Goal: Communication & Community: Ask a question

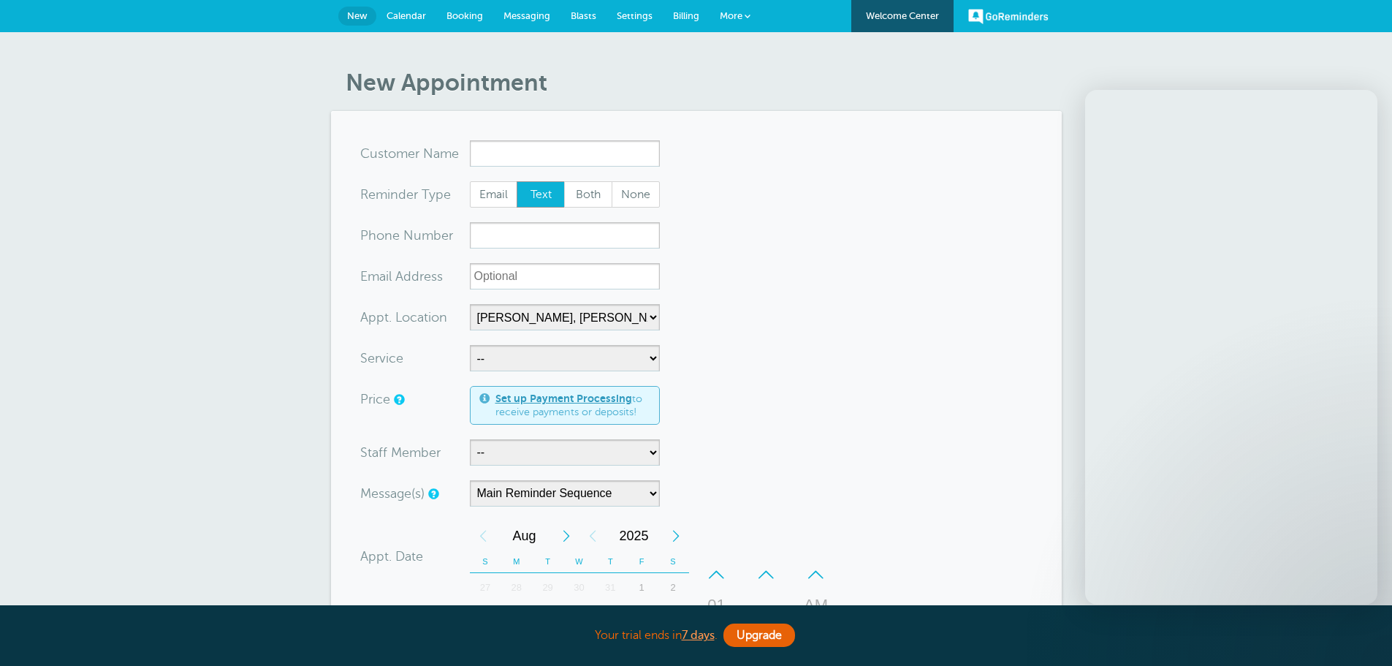
select select "24510"
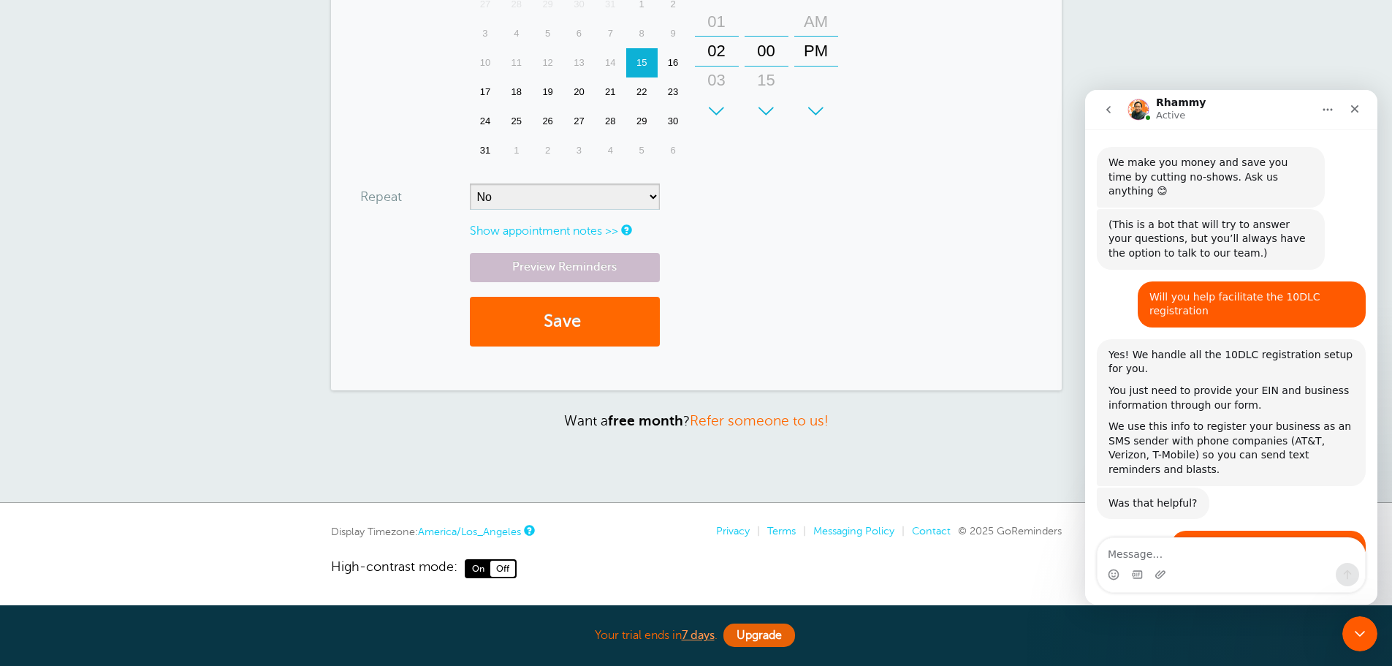
scroll to position [5947, 0]
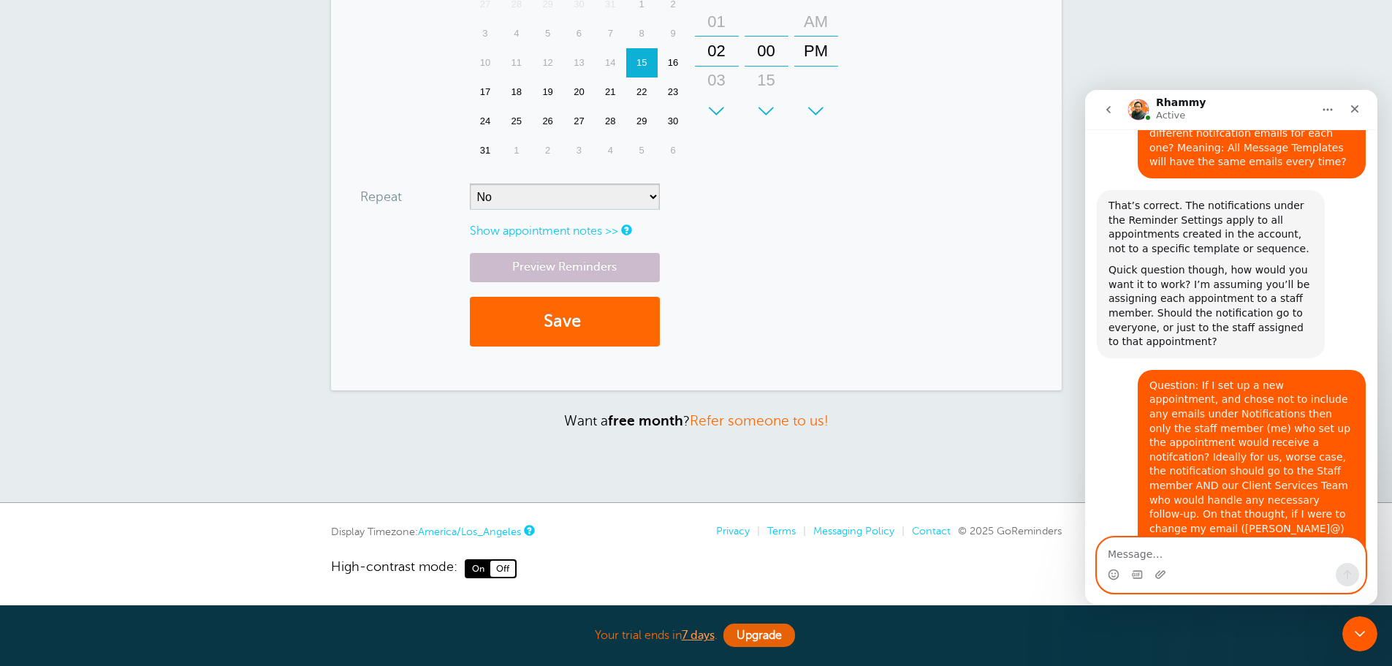
click at [1121, 552] on textarea "Message…" at bounding box center [1230, 550] width 267 height 25
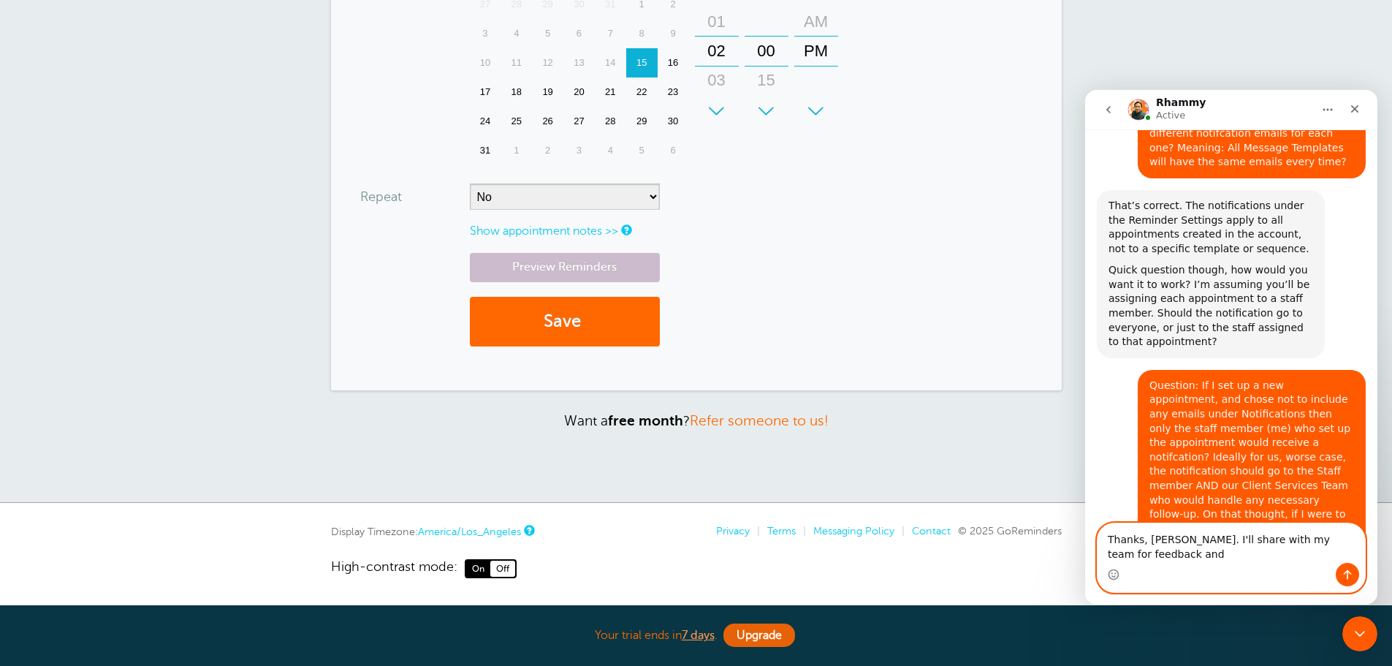
scroll to position [5962, 0]
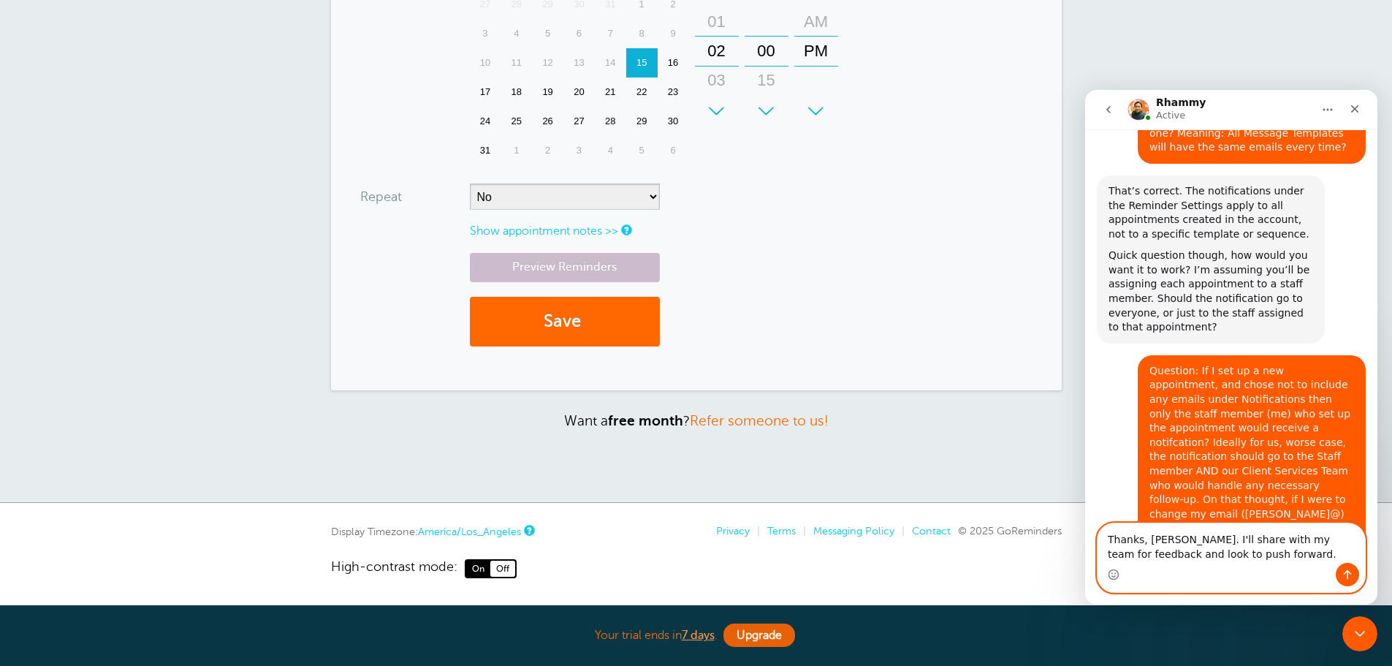
type textarea "Thanks, [PERSON_NAME]. I'll share with my team for feedback and look to push fo…"
click at [1342, 570] on icon "Send a message…" at bounding box center [1347, 574] width 12 height 12
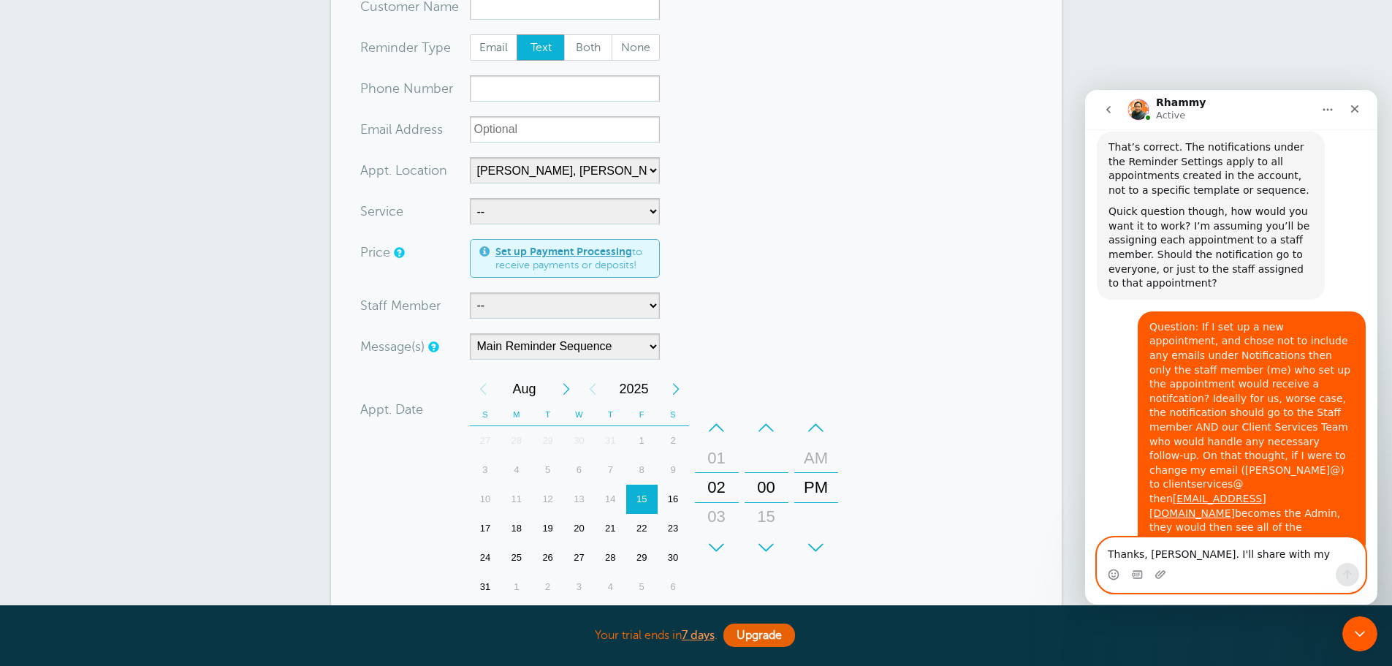
scroll to position [0, 0]
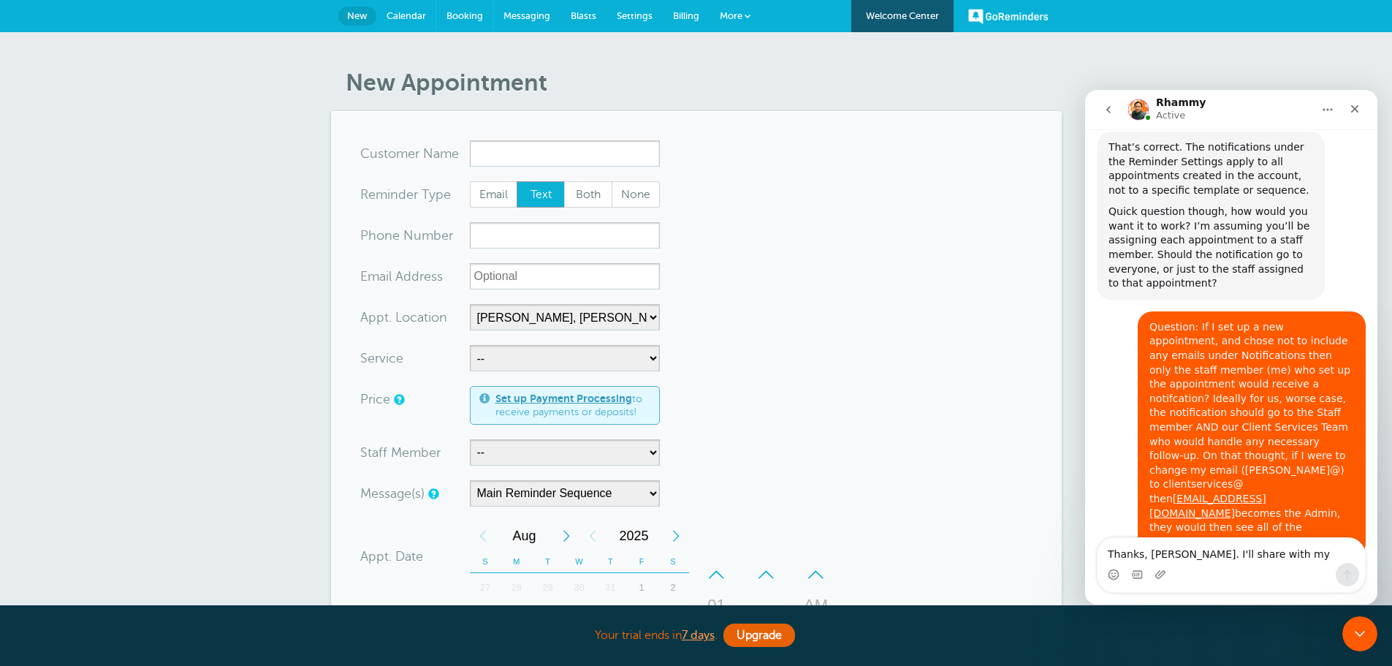
drag, startPoint x: 472, startPoint y: 15, endPoint x: 761, endPoint y: 63, distance: 293.3
click at [472, 15] on span "Booking" at bounding box center [464, 15] width 37 height 11
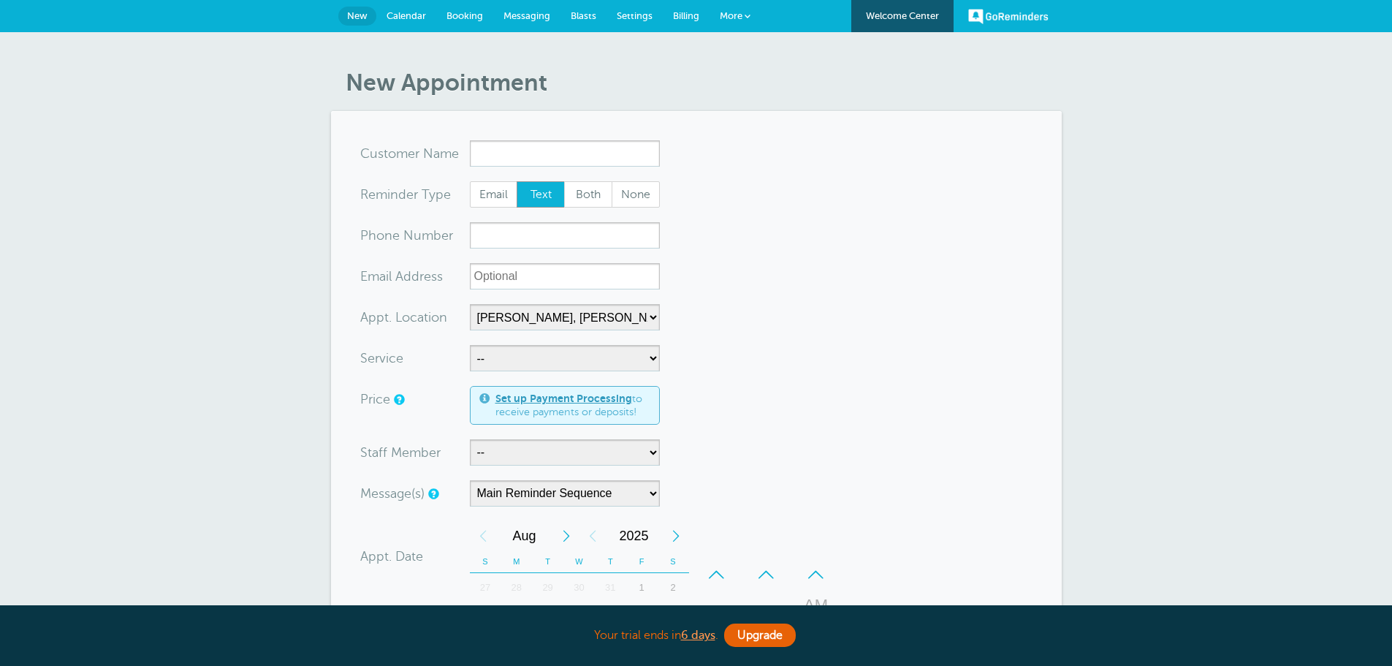
select select "24510"
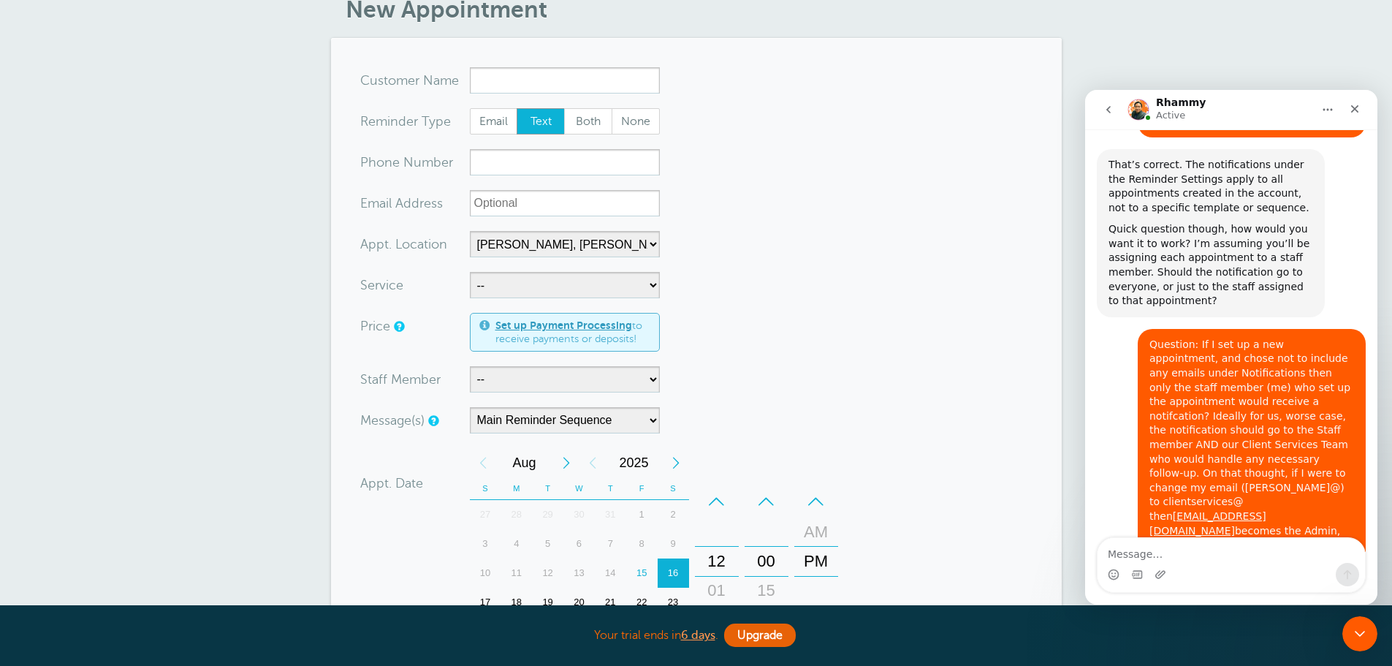
scroll to position [6006, 0]
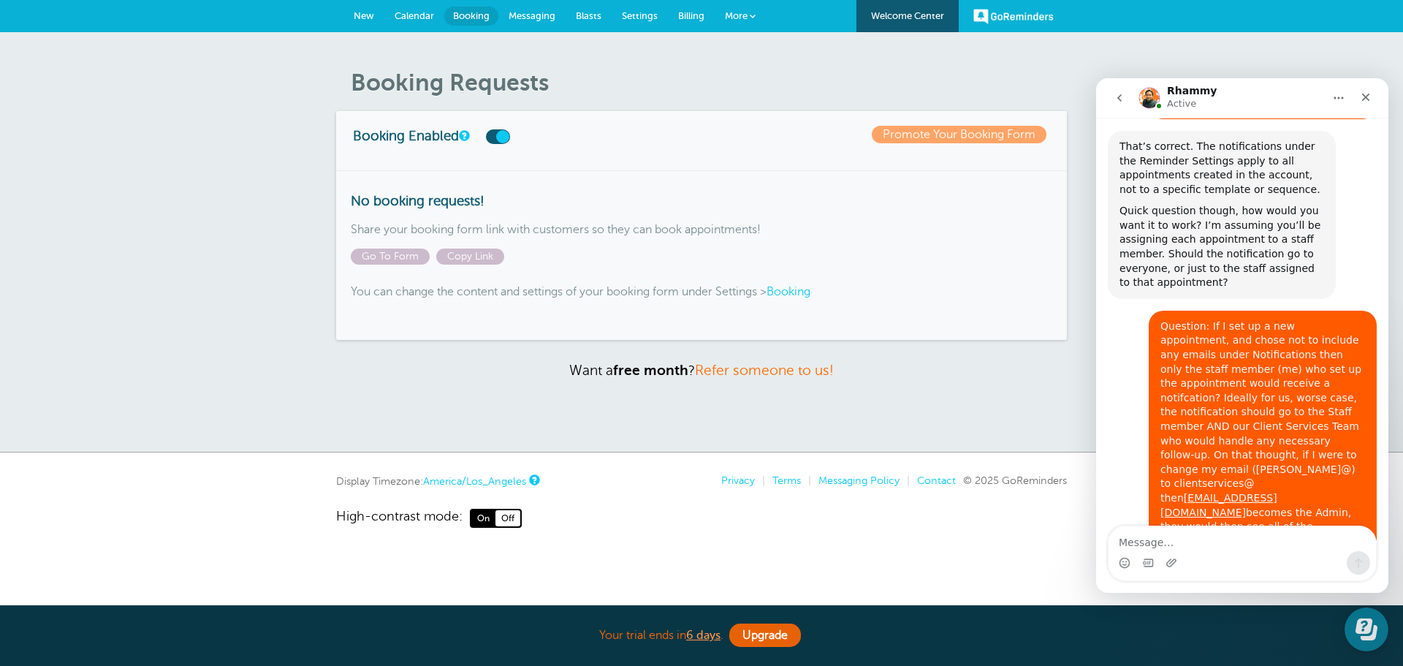
scroll to position [6062, 0]
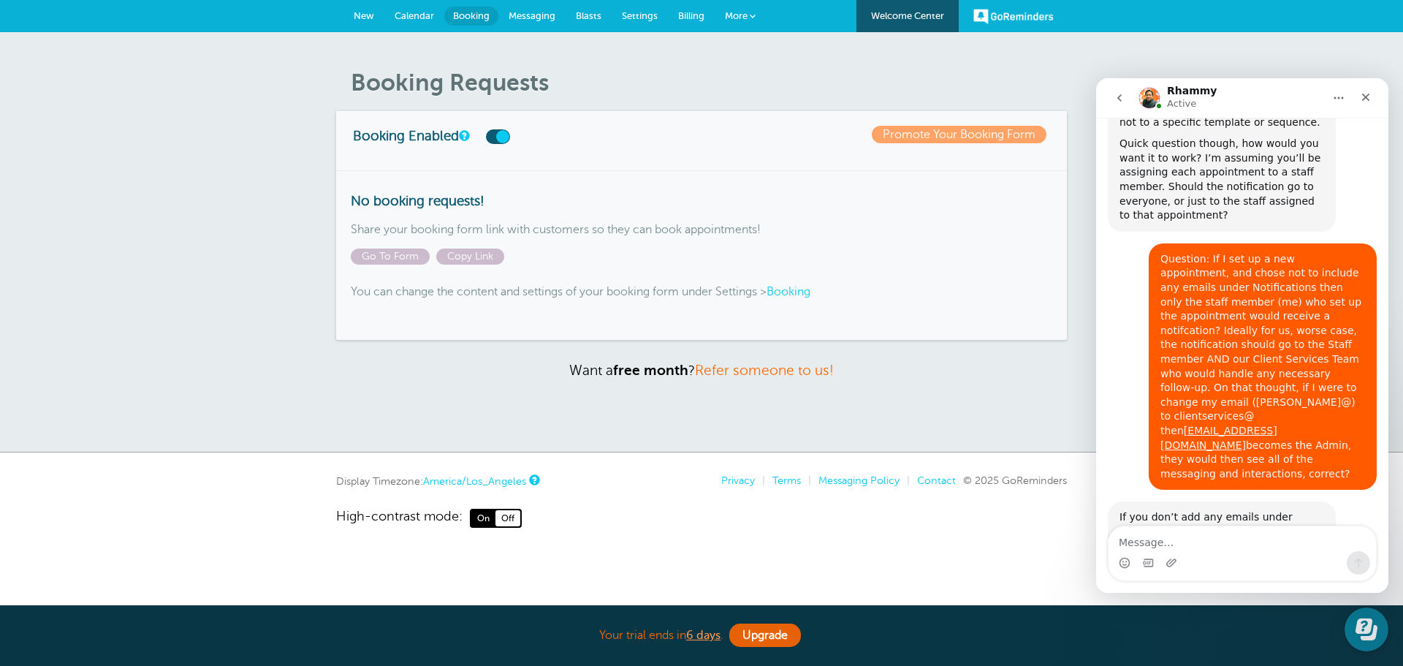
click at [407, 16] on span "Calendar" at bounding box center [413, 15] width 39 height 11
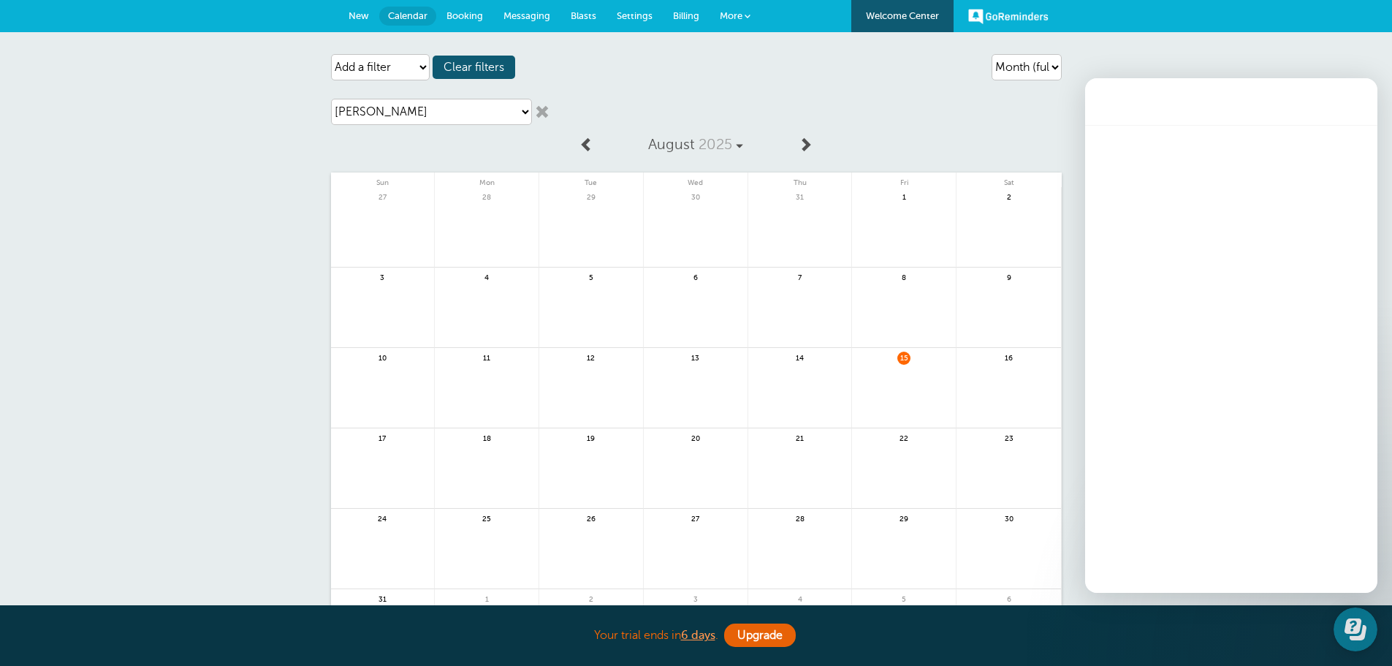
click at [896, 394] on link at bounding box center [904, 397] width 104 height 64
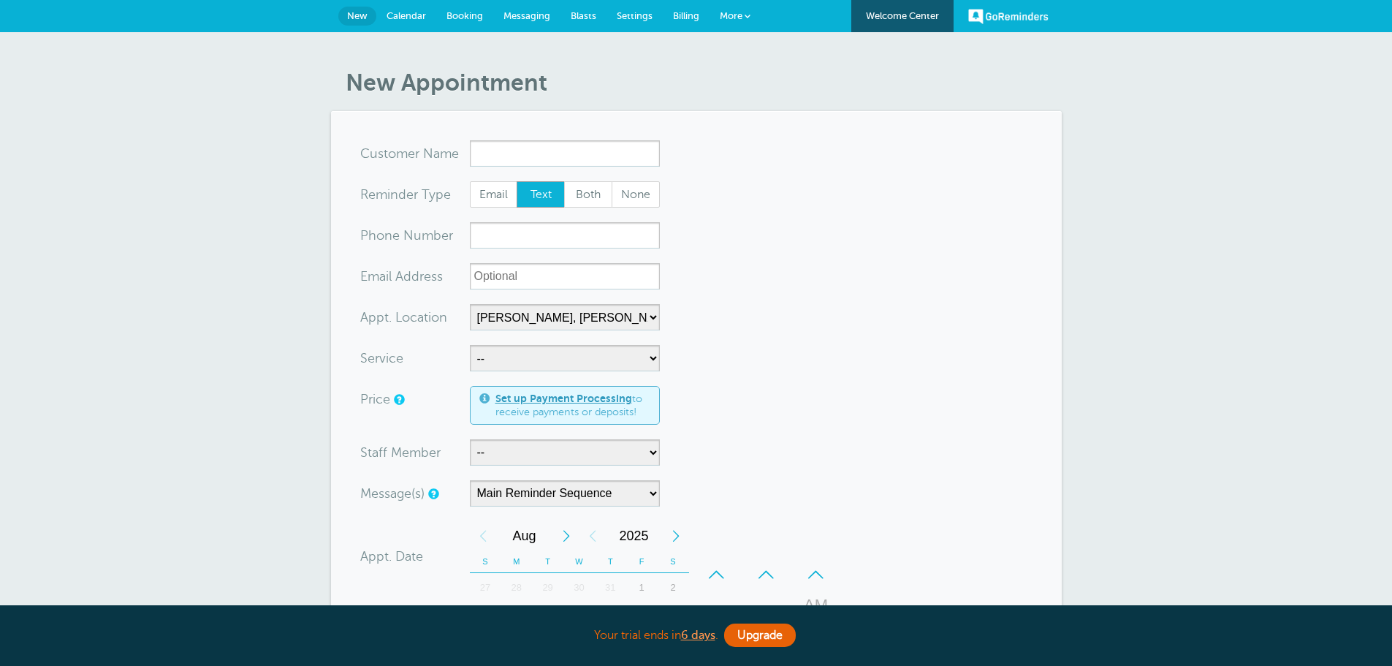
select select "24510"
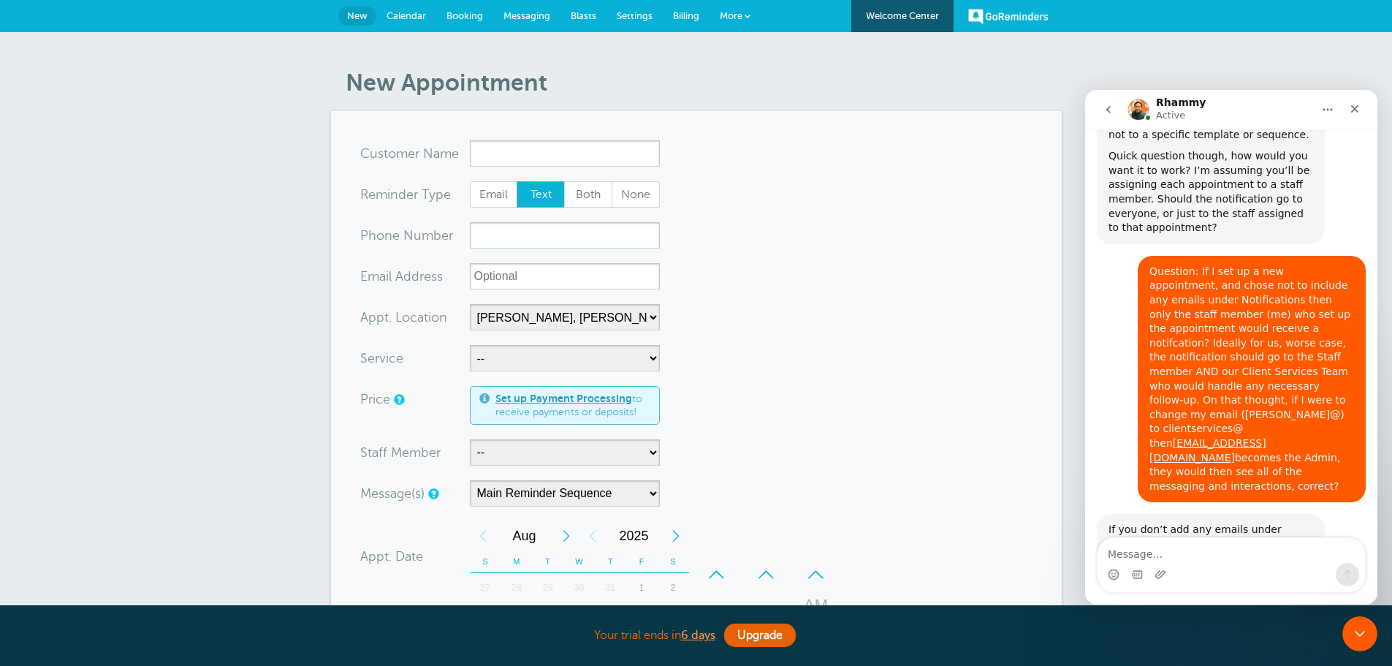
scroll to position [6062, 0]
click at [908, 11] on link "Welcome Center" at bounding box center [902, 16] width 102 height 32
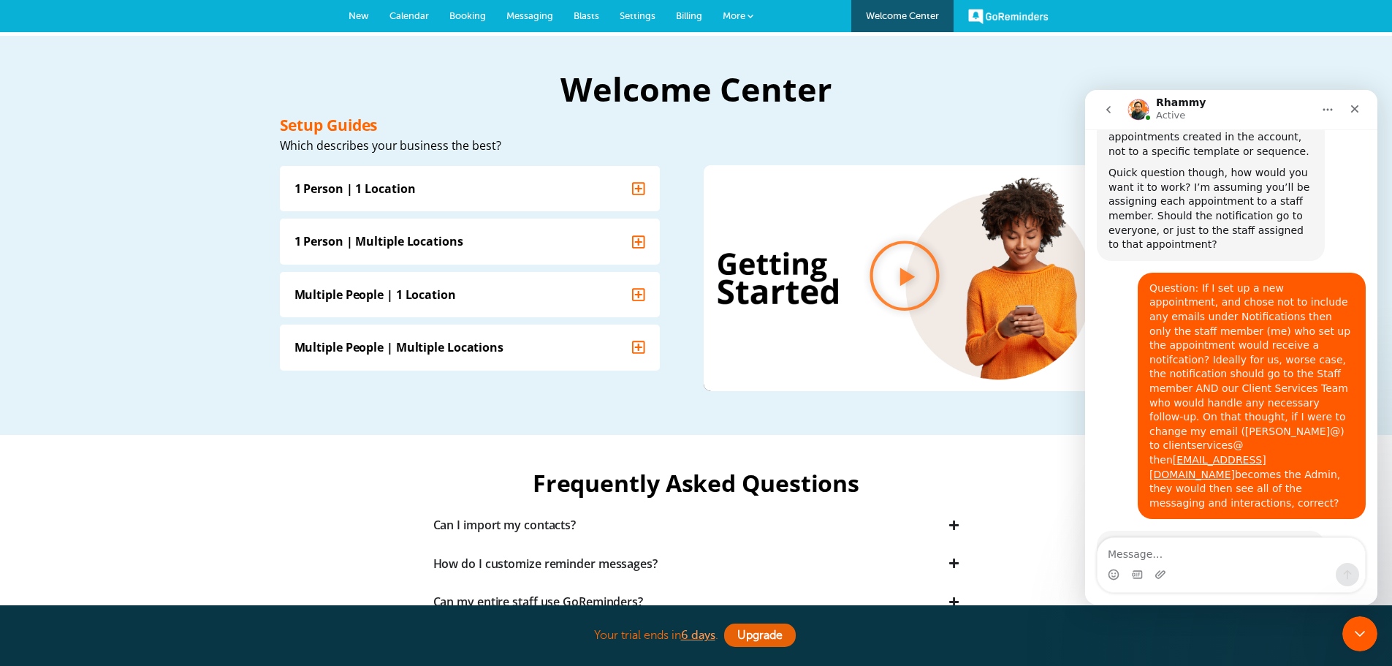
scroll to position [6062, 0]
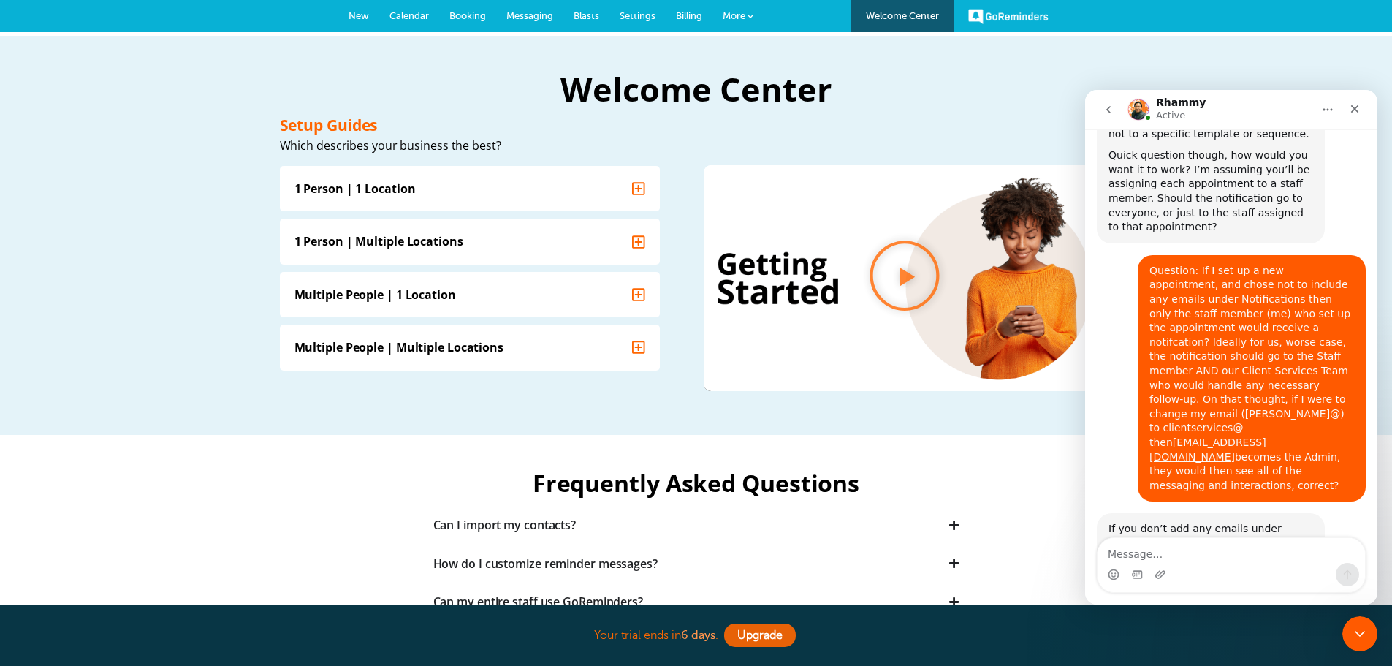
click at [476, 18] on span "Booking" at bounding box center [467, 15] width 37 height 11
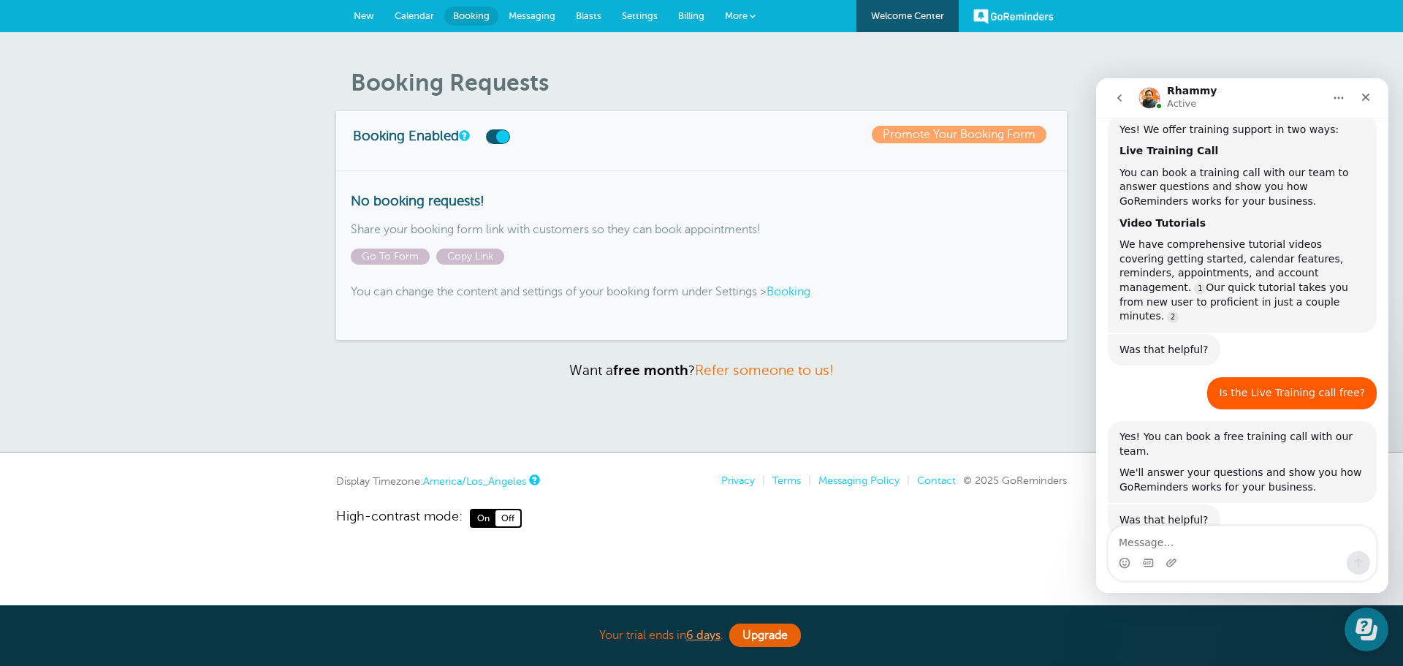
click at [405, 12] on span "Calendar" at bounding box center [413, 15] width 39 height 11
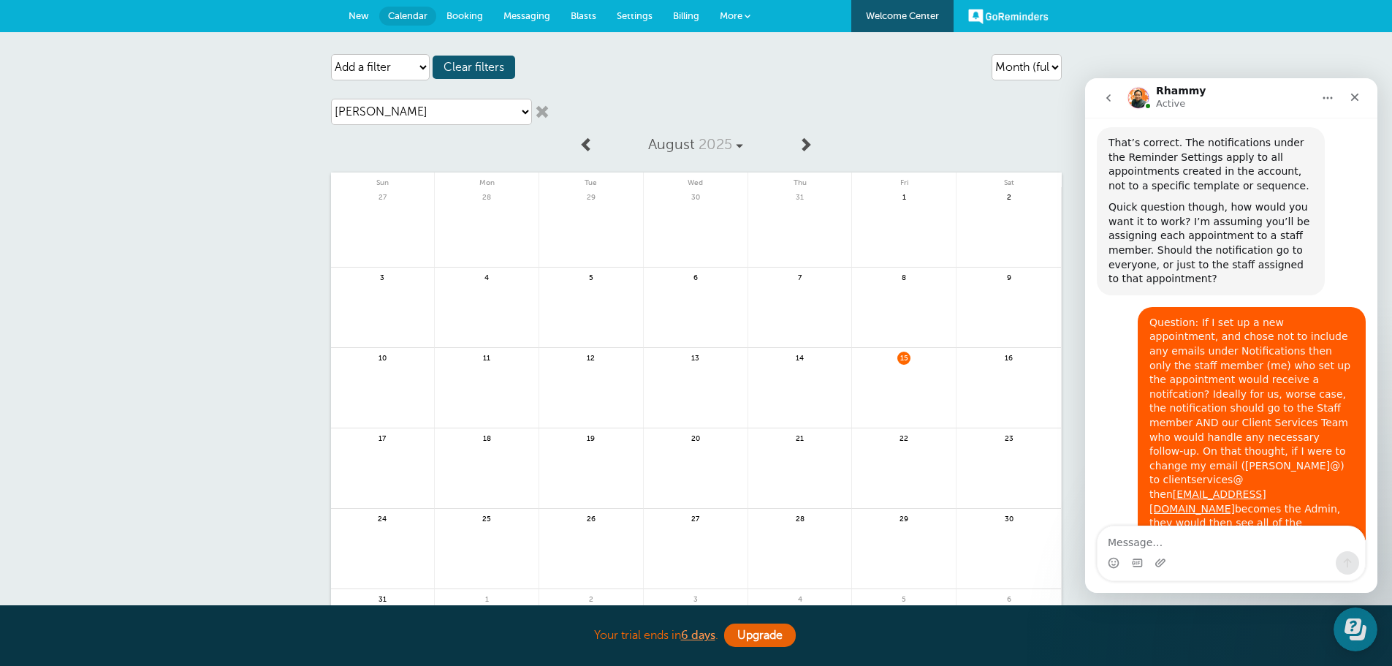
scroll to position [6006, 0]
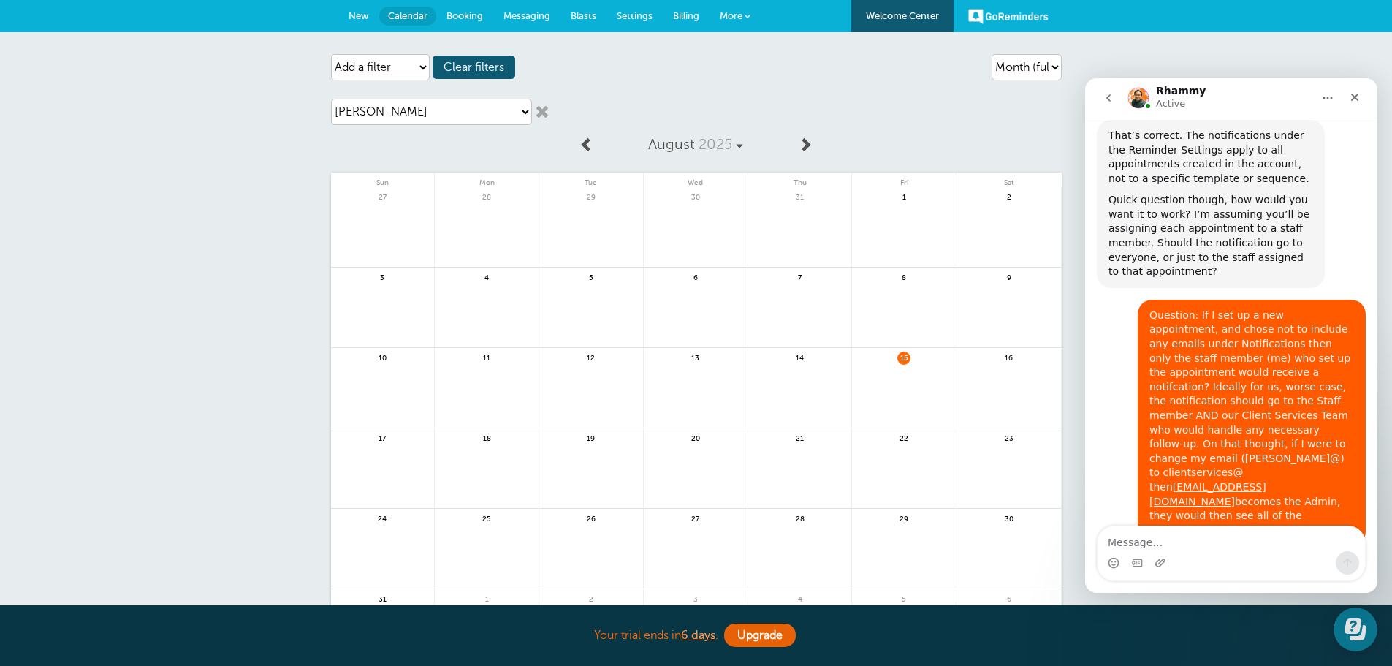
click at [903, 356] on span "15" at bounding box center [903, 356] width 13 height 11
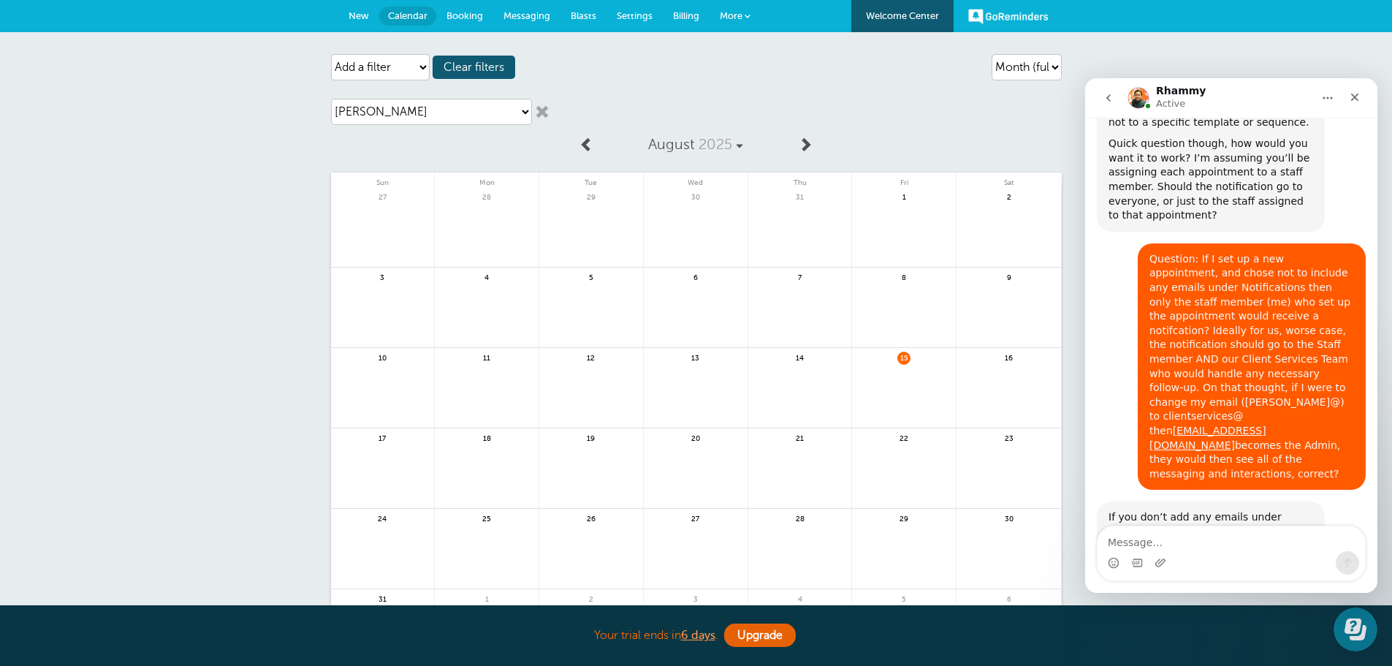
click at [736, 15] on span "More" at bounding box center [731, 15] width 23 height 11
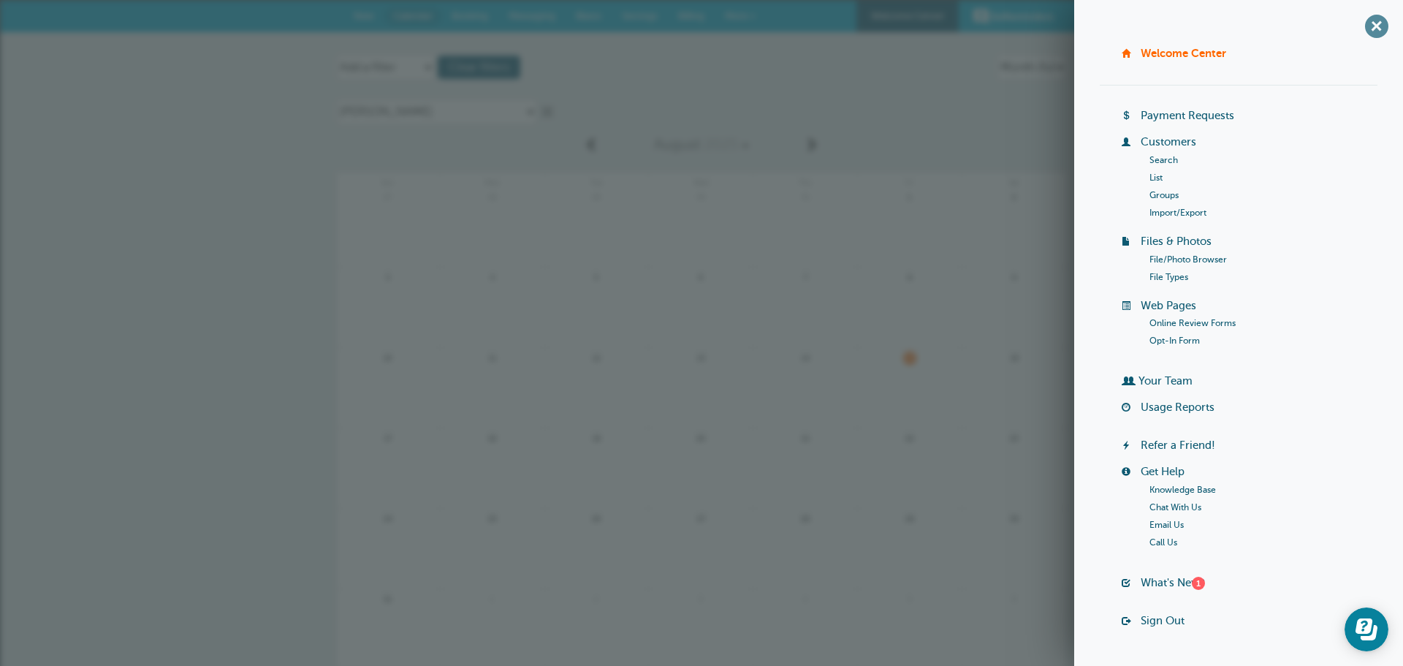
click at [1366, 29] on span "+" at bounding box center [1376, 25] width 33 height 33
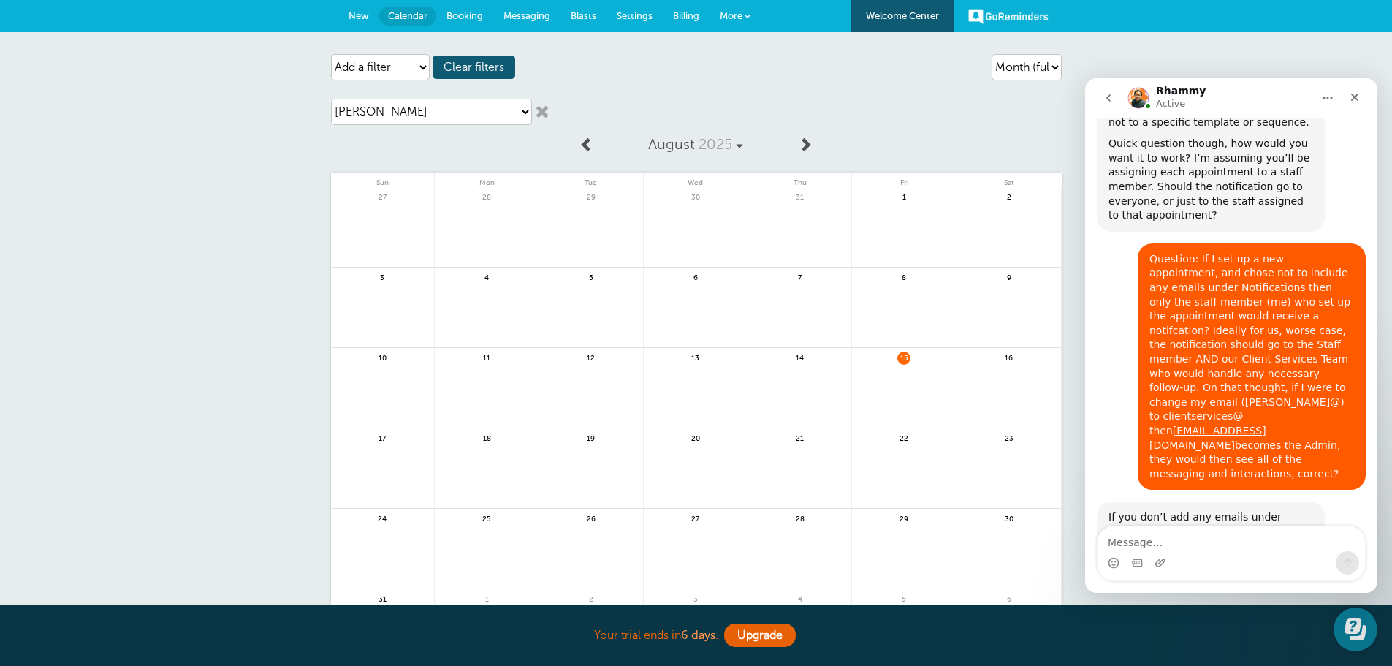
click at [289, 253] on div "Loading filters Agenda Day Week Month (full view) Month (condensed) Add a filte…" at bounding box center [696, 406] width 1392 height 749
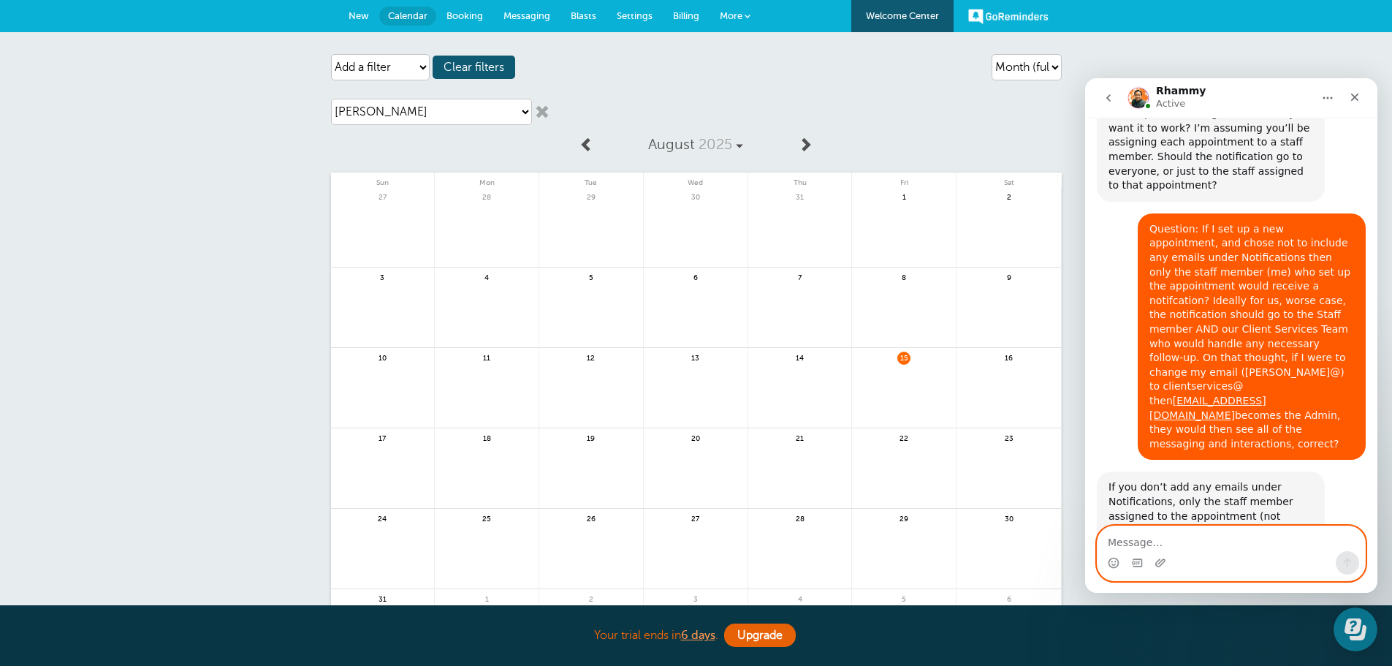
click at [1125, 535] on textarea "Message…" at bounding box center [1230, 538] width 267 height 25
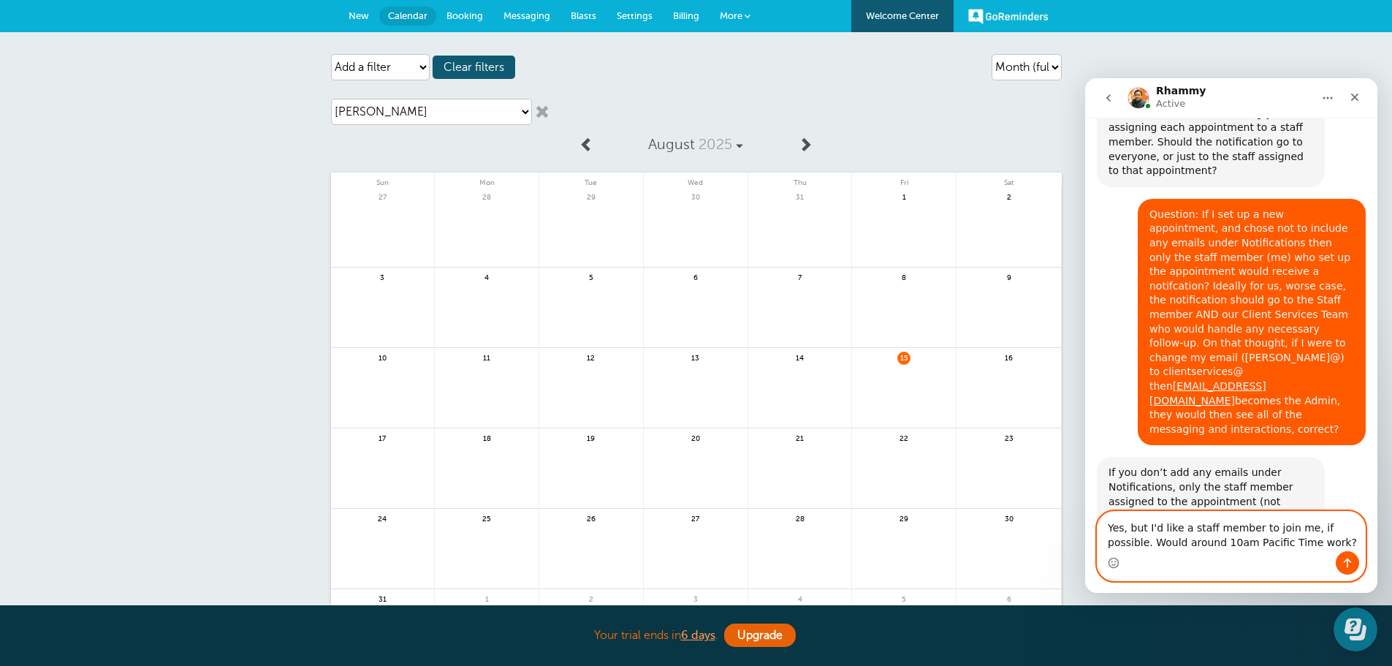
drag, startPoint x: 1234, startPoint y: 538, endPoint x: 1256, endPoint y: 530, distance: 23.6
click at [1235, 538] on textarea "Yes, but I'd like a staff member to join me, if possible. Would around 10am Pac…" at bounding box center [1230, 530] width 267 height 39
type textarea "Yes, but I'd like a staff member to join me, if possible. Would around 10am Pac…"
click at [1349, 563] on icon "Send a message…" at bounding box center [1347, 563] width 12 height 12
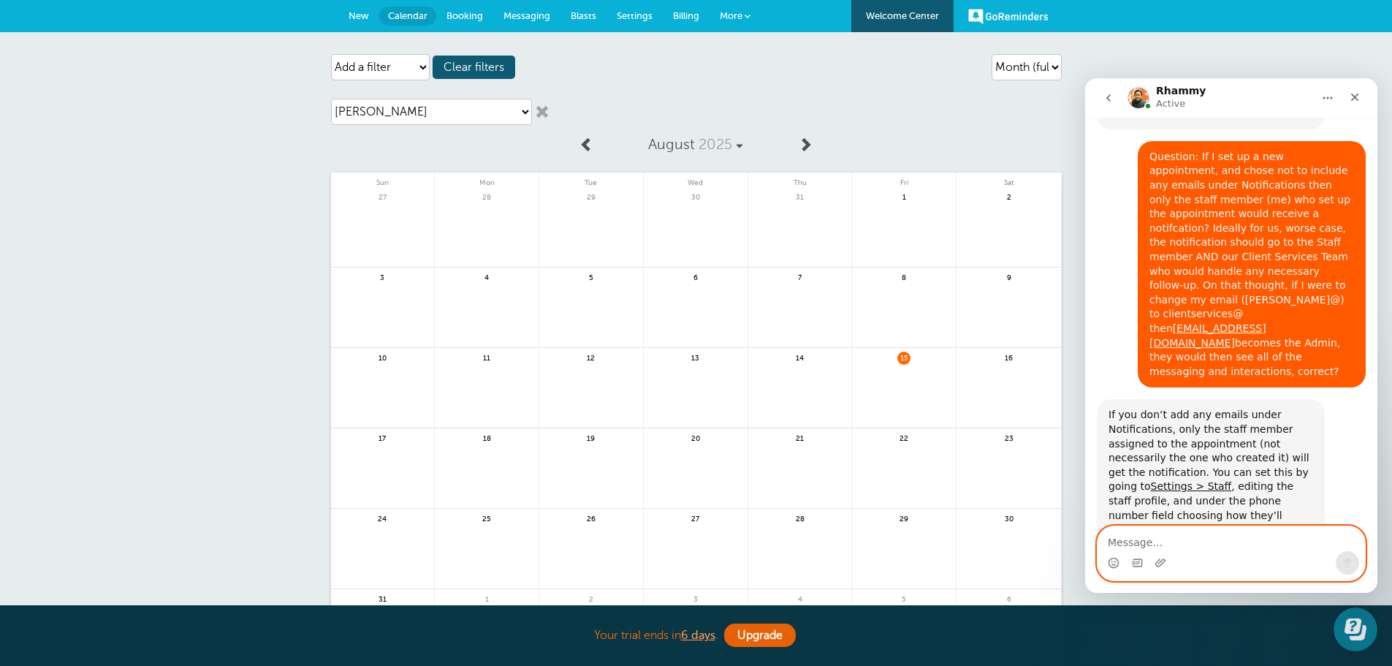
scroll to position [6250, 0]
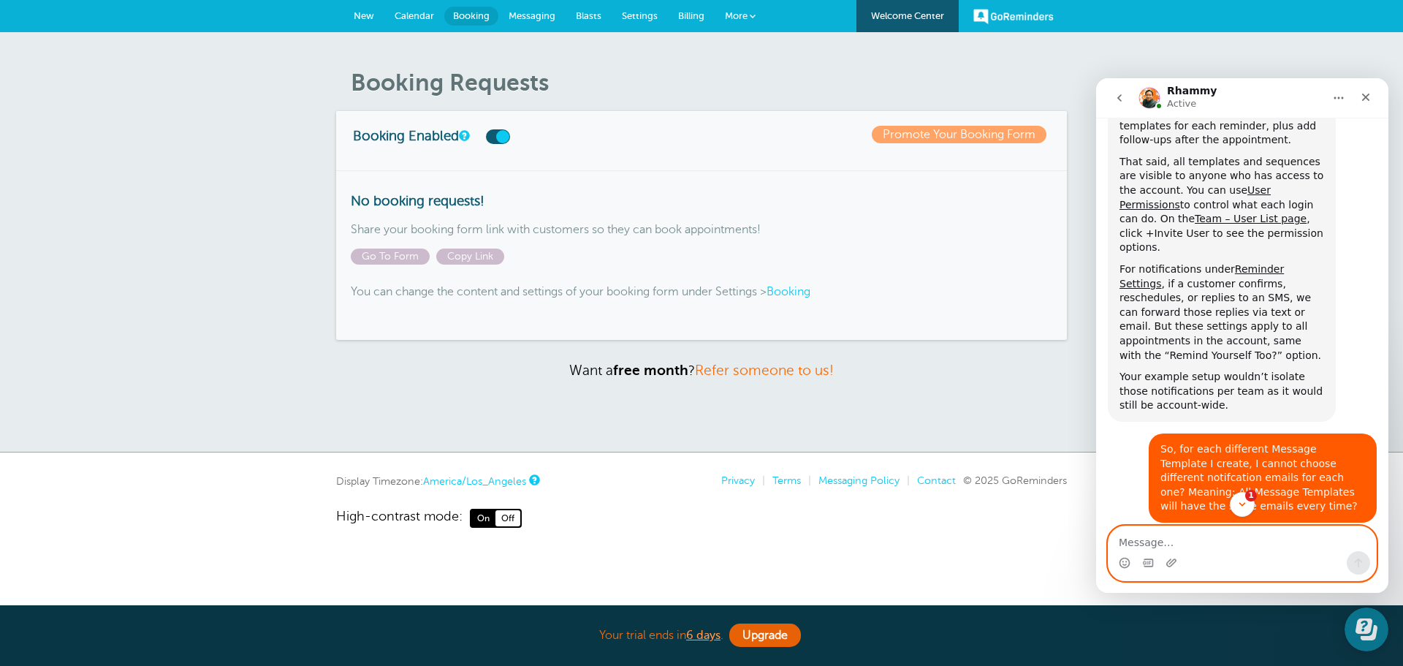
scroll to position [5593, 0]
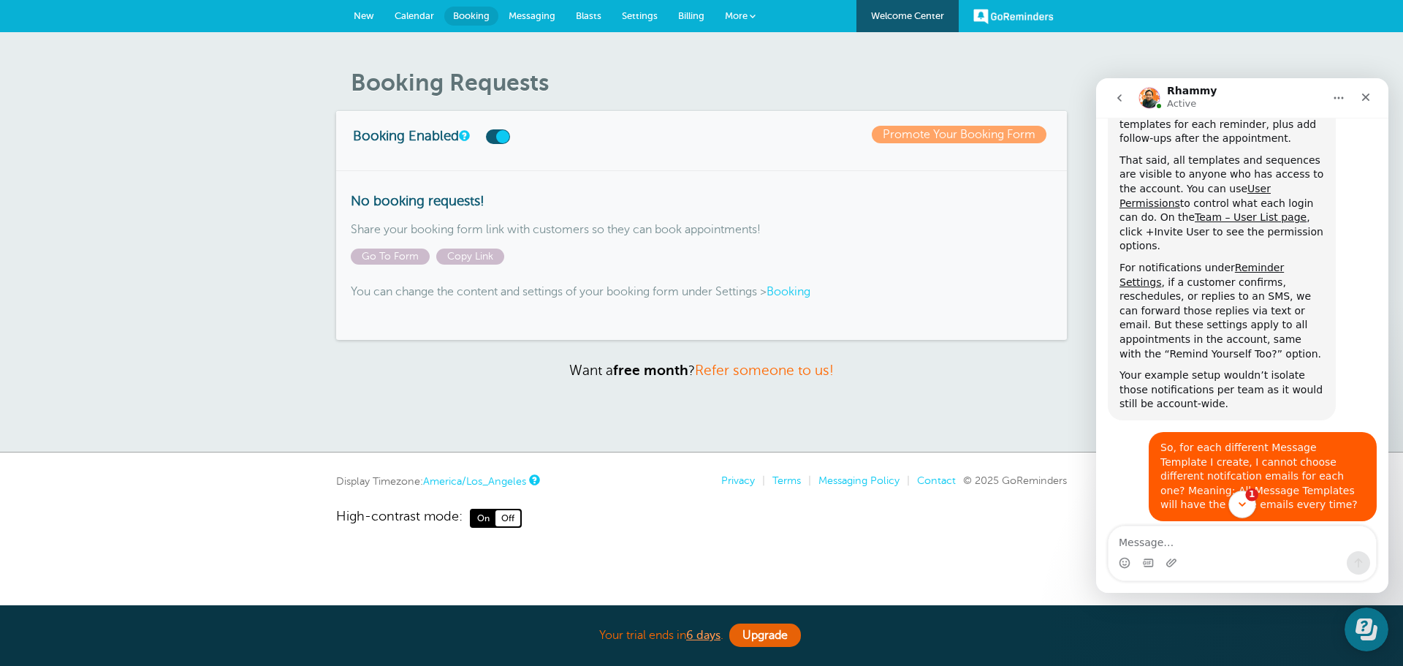
click at [1251, 496] on span "1" at bounding box center [1251, 494] width 13 height 13
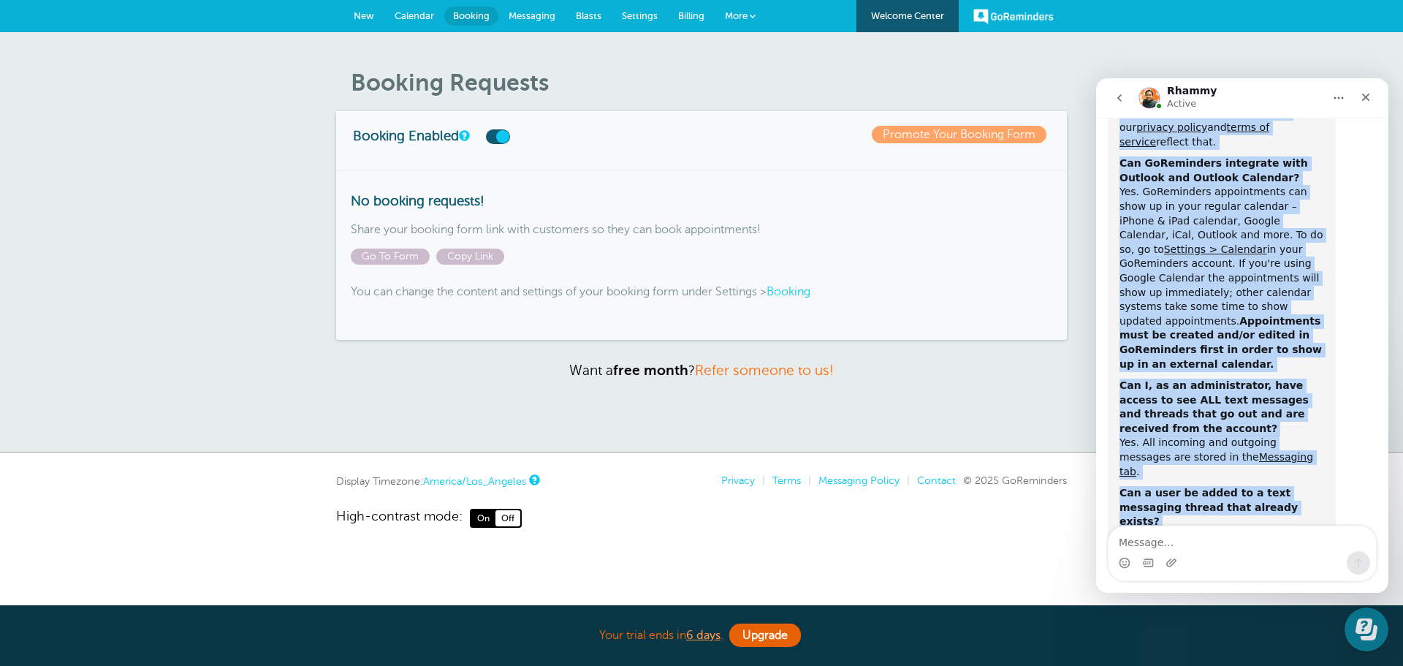
scroll to position [2961, 0]
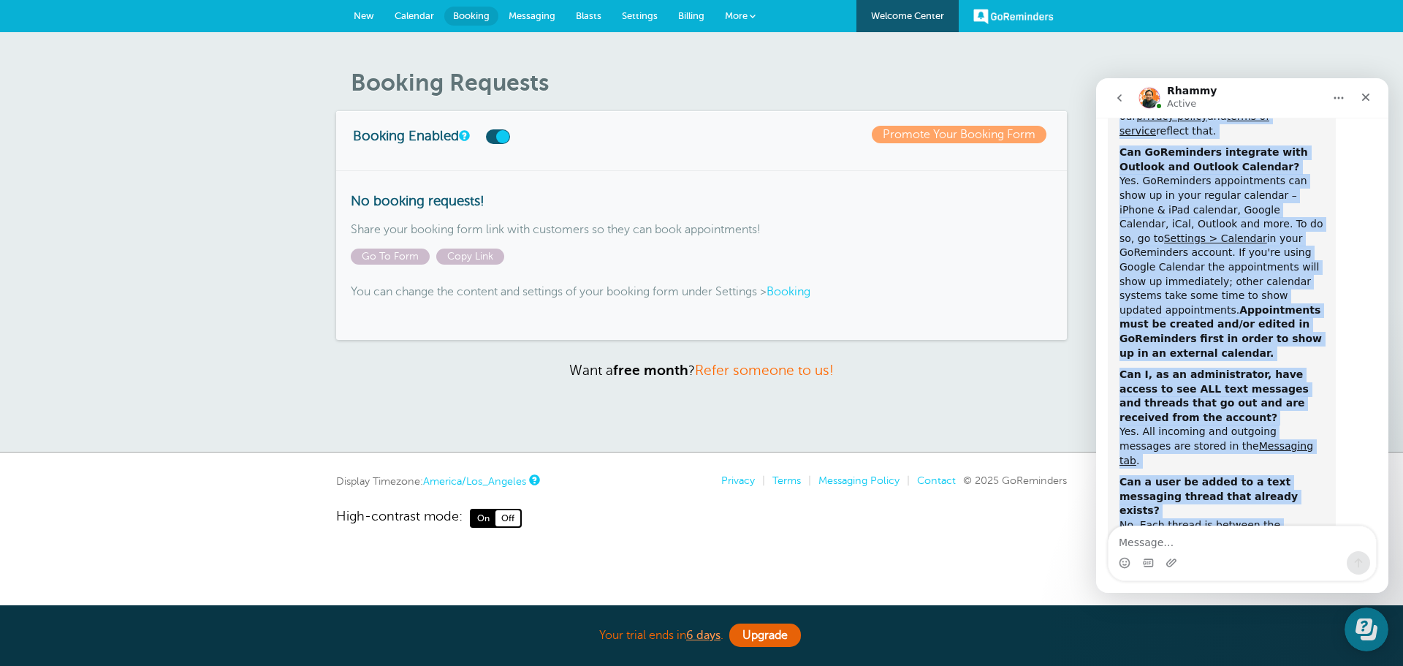
drag, startPoint x: 1119, startPoint y: 281, endPoint x: 1278, endPoint y: 400, distance: 197.8
click at [1278, 400] on div "Hi [PERSON_NAME], Here are the answers to your questions: Can you tell what sor…" at bounding box center [1221, 331] width 205 height 931
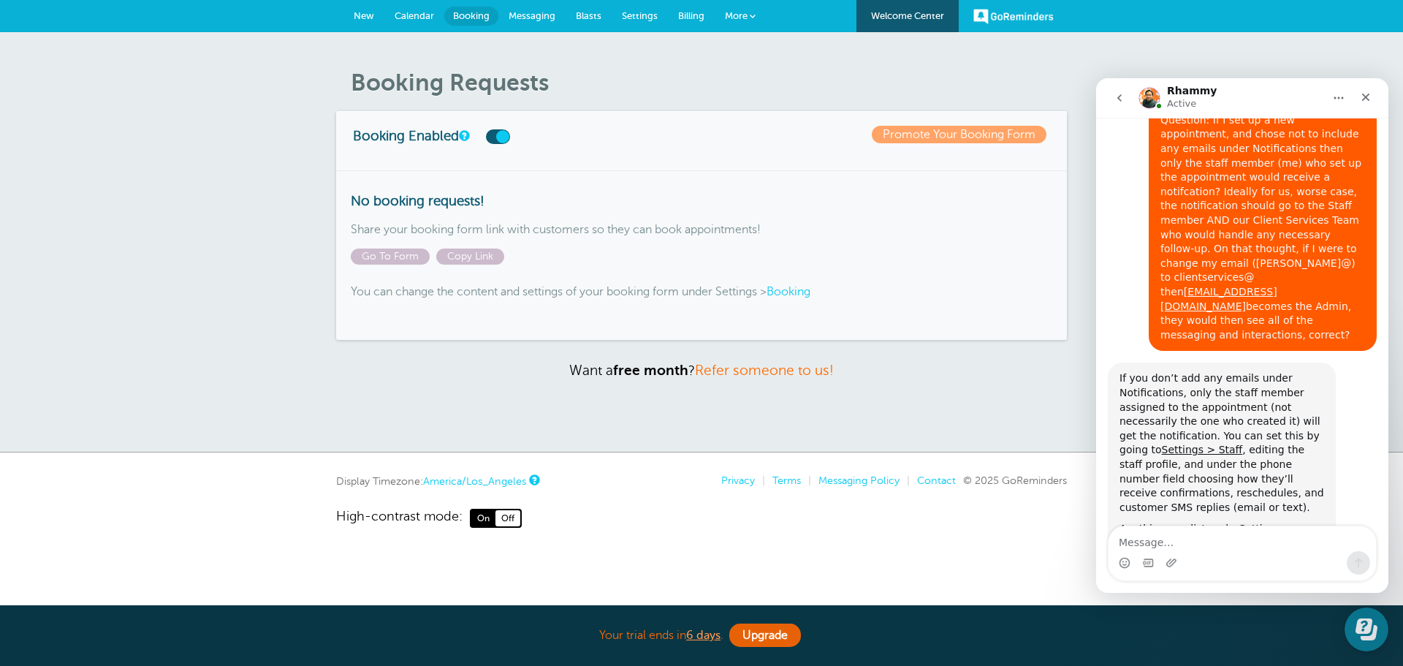
scroll to position [6265, 0]
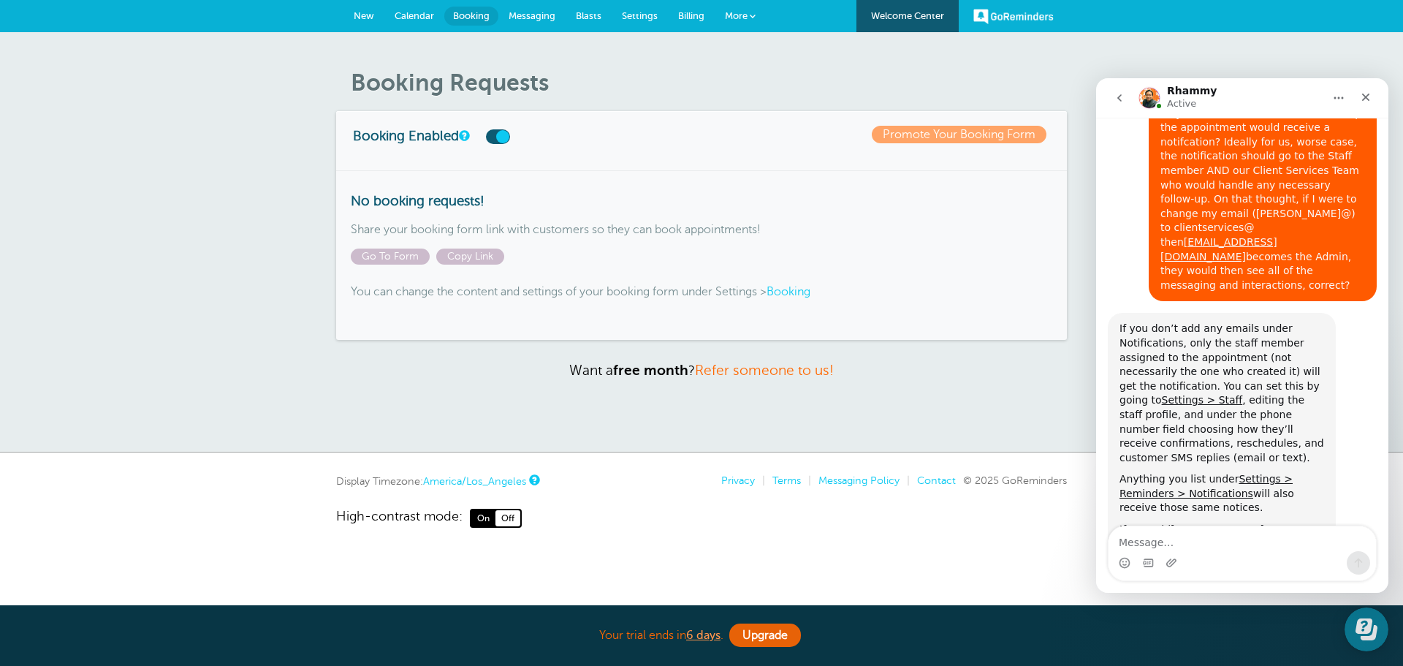
copy div "Here are the answers to your questions: Can you tell what sort of HIPAA and SEC…"
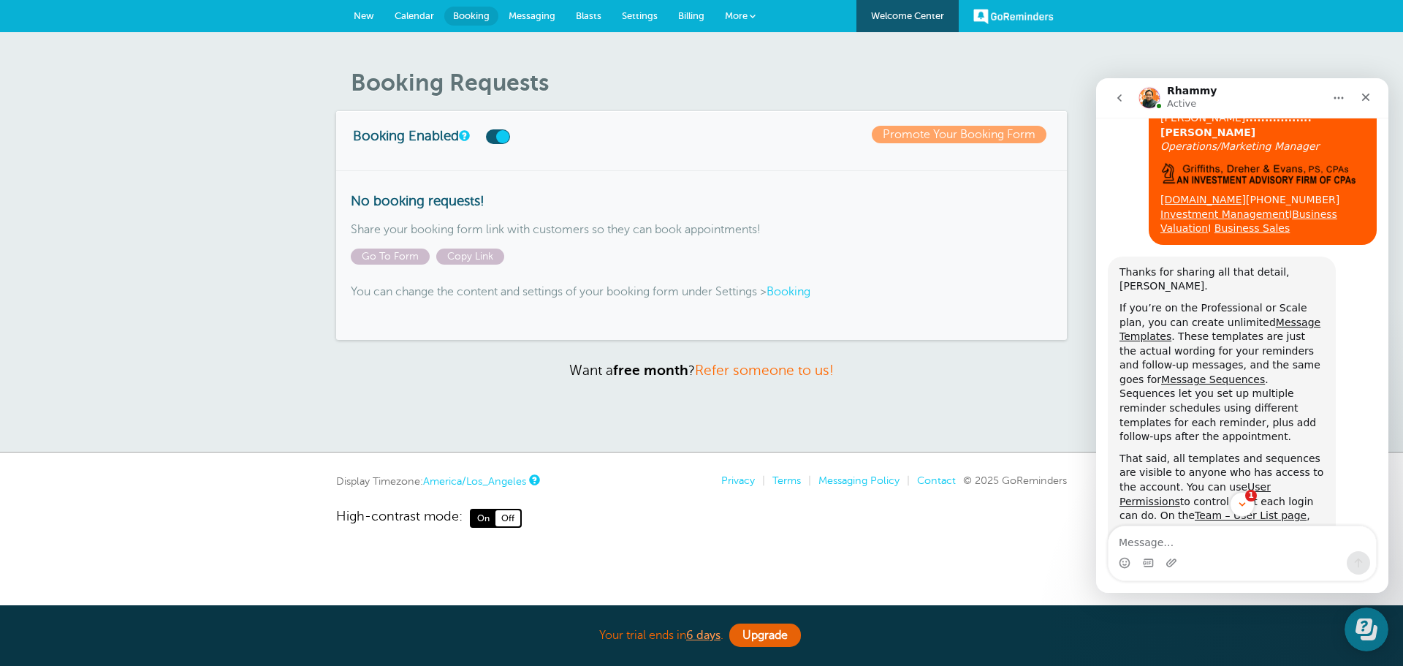
scroll to position [5169, 0]
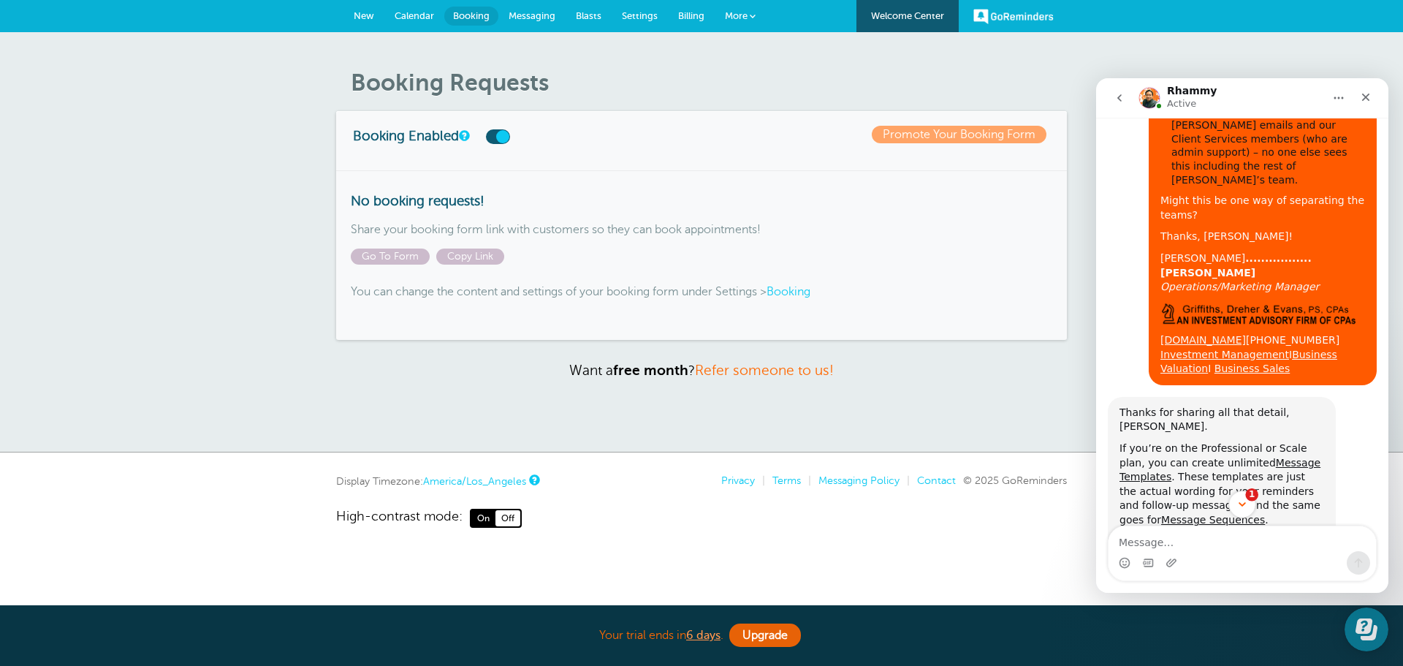
click at [1247, 503] on icon "Scroll to bottom" at bounding box center [1241, 503] width 13 height 13
click at [1248, 493] on span "1" at bounding box center [1251, 494] width 13 height 13
click at [1240, 500] on icon "Scroll to bottom" at bounding box center [1241, 503] width 13 height 13
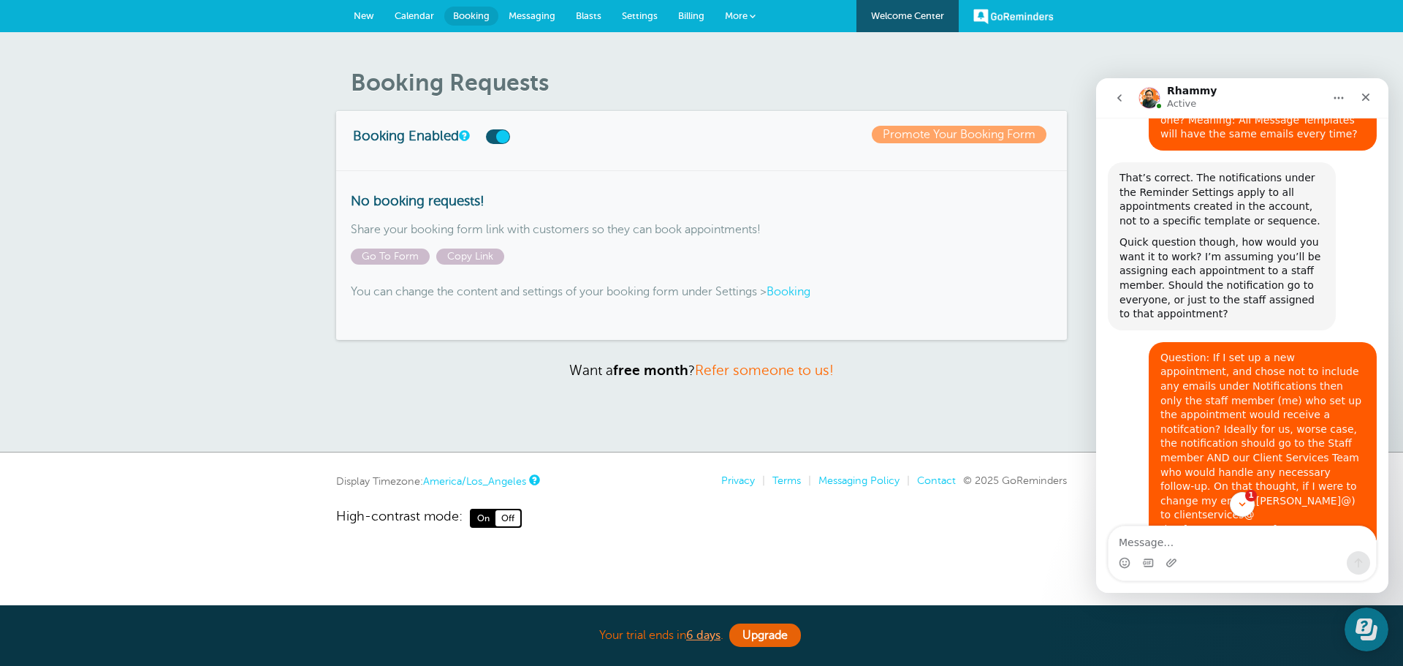
scroll to position [6265, 0]
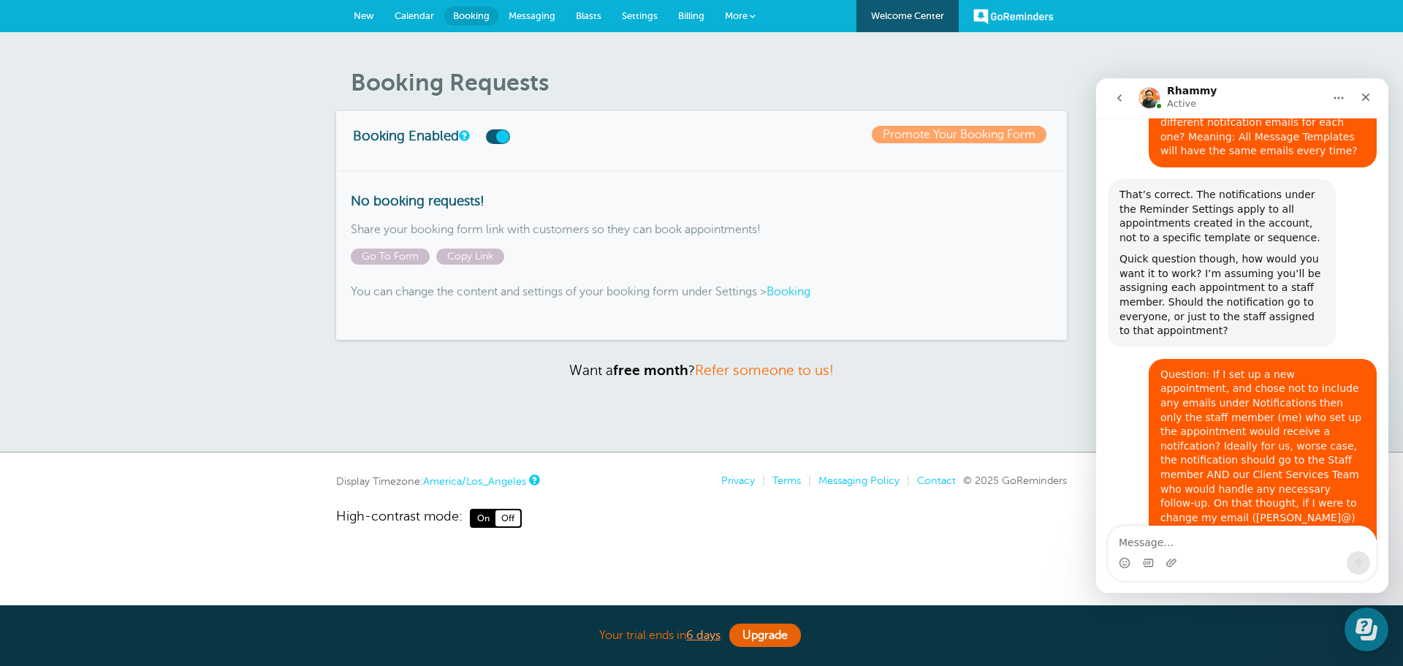
scroll to position [5900, 0]
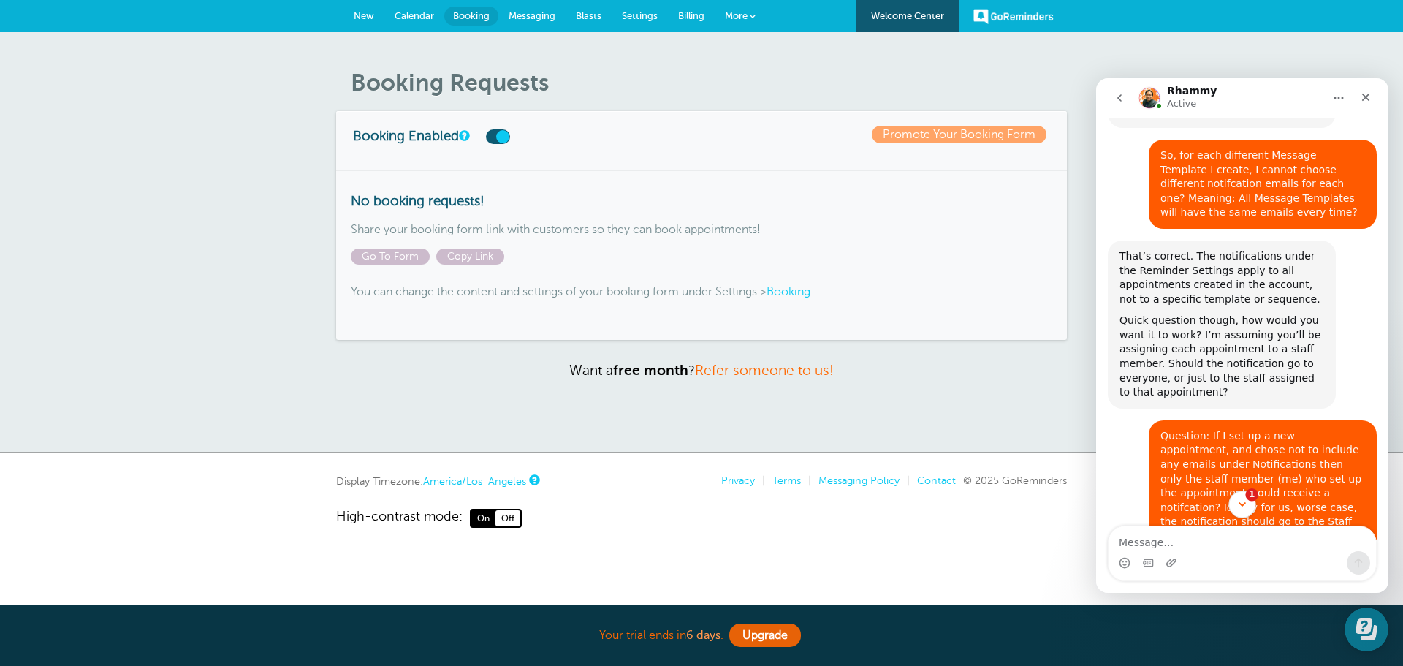
click at [1250, 498] on span "1" at bounding box center [1251, 494] width 13 height 13
click at [1251, 495] on span "1" at bounding box center [1251, 494] width 13 height 13
click at [1240, 506] on icon "Scroll to bottom" at bounding box center [1241, 503] width 13 height 13
click at [1249, 489] on span "1" at bounding box center [1251, 494] width 13 height 13
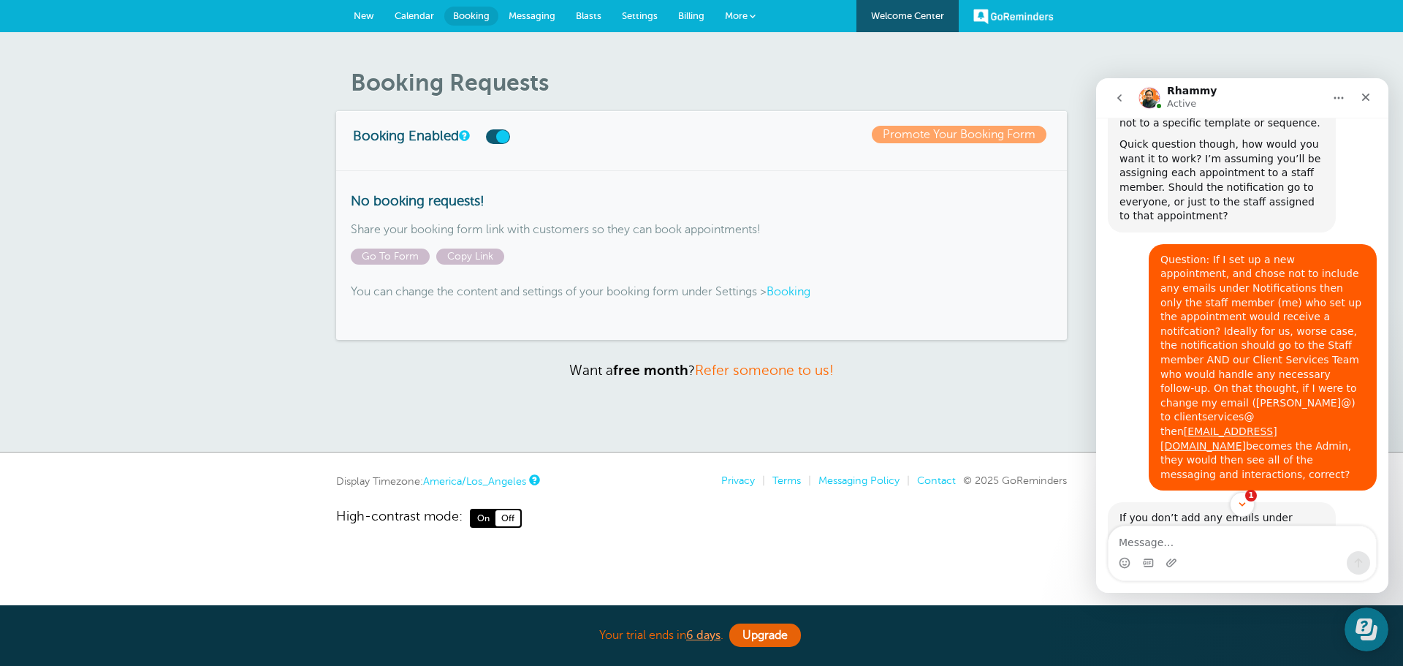
scroll to position [6265, 0]
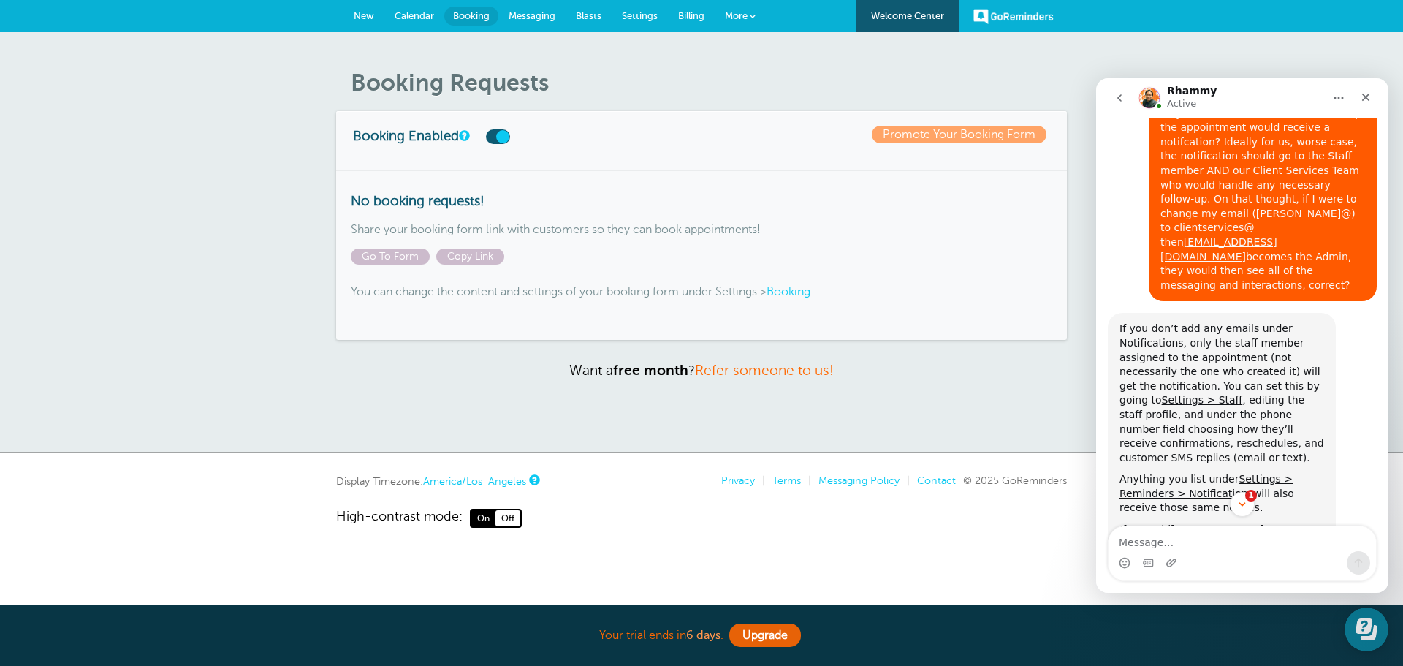
drag, startPoint x: 1380, startPoint y: 496, endPoint x: 1380, endPoint y: 564, distance: 67.9
click at [1380, 564] on div "We make you money and save you time by cutting no-shows. Ask us anything 😊 Fin …" at bounding box center [1242, 355] width 292 height 475
click at [1214, 554] on div "Intercom messenger" at bounding box center [1241, 562] width 267 height 23
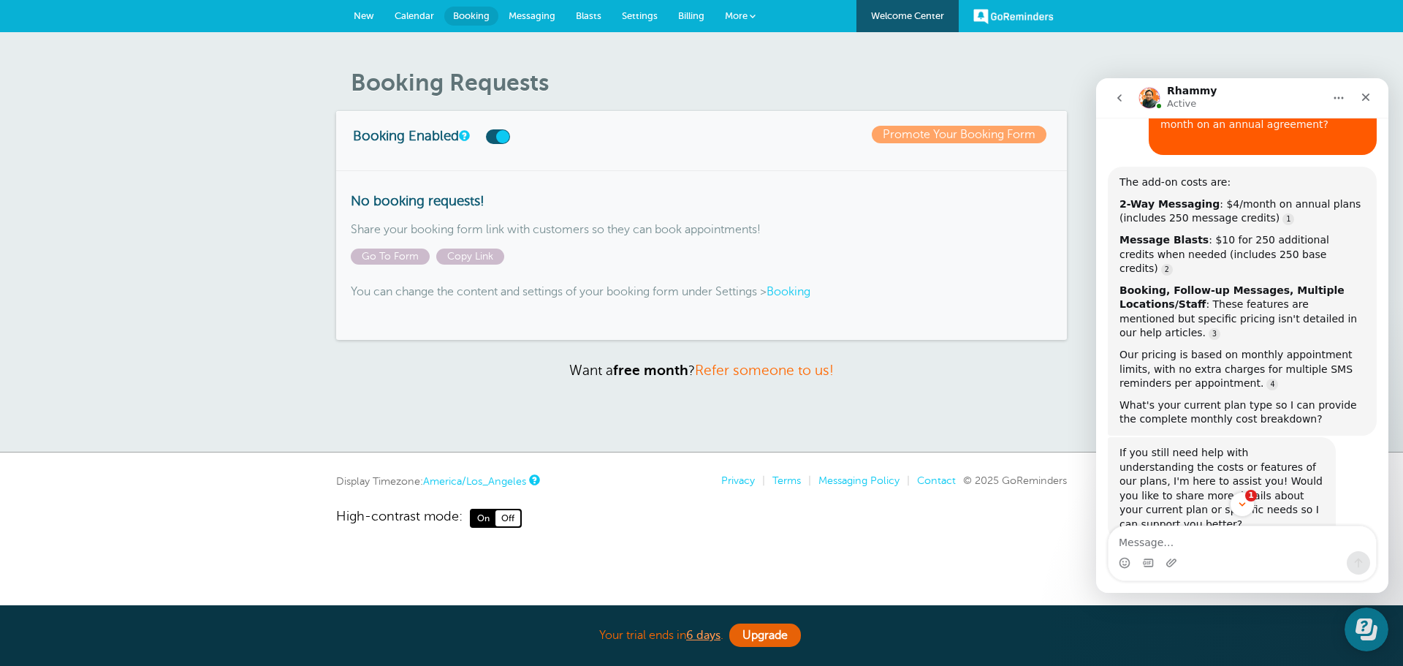
scroll to position [1534, 0]
click at [1250, 495] on span "1" at bounding box center [1251, 494] width 13 height 13
click at [1251, 495] on span "1" at bounding box center [1251, 494] width 13 height 13
click at [1245, 506] on icon "Scroll to bottom" at bounding box center [1241, 503] width 13 height 13
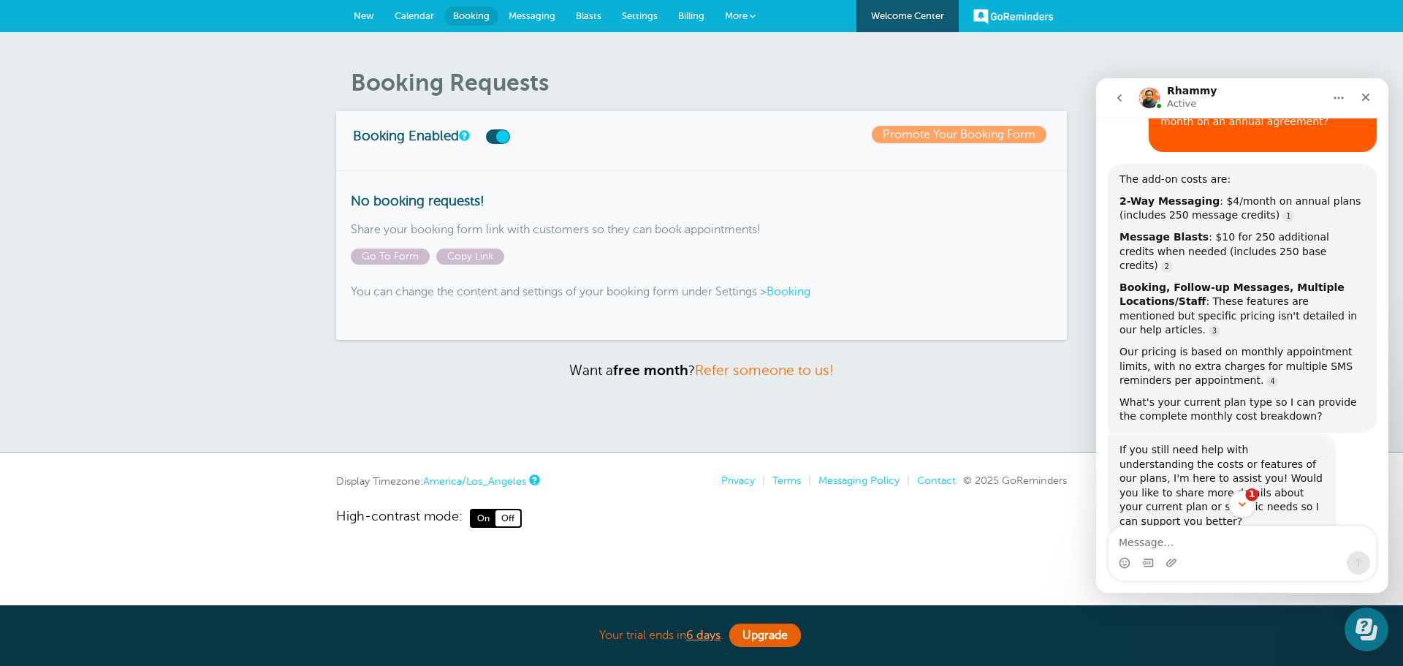
click at [1238, 503] on icon "Scroll to bottom" at bounding box center [1241, 503] width 13 height 13
click at [1250, 493] on span "1" at bounding box center [1251, 494] width 13 height 13
click at [929, 369] on p "Want a free month ? Refer someone to us!" at bounding box center [701, 370] width 731 height 17
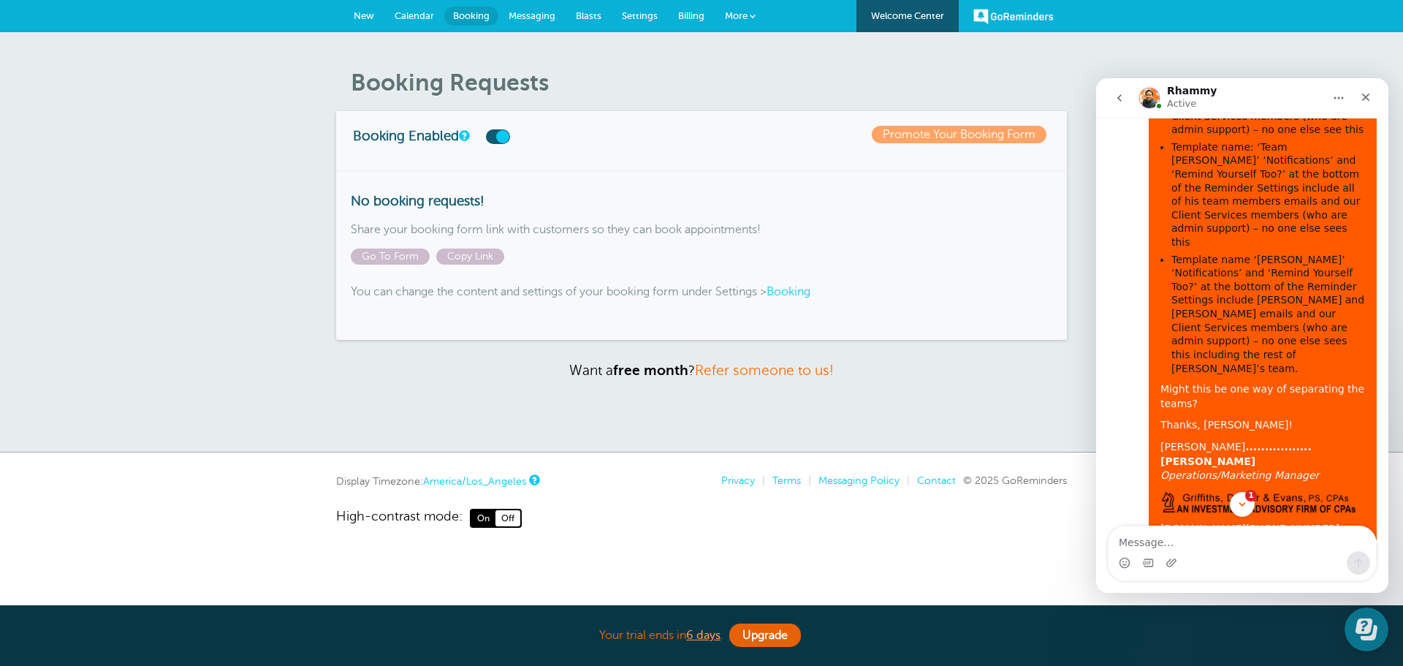
scroll to position [4968, 0]
